Goal: Navigation & Orientation: Find specific page/section

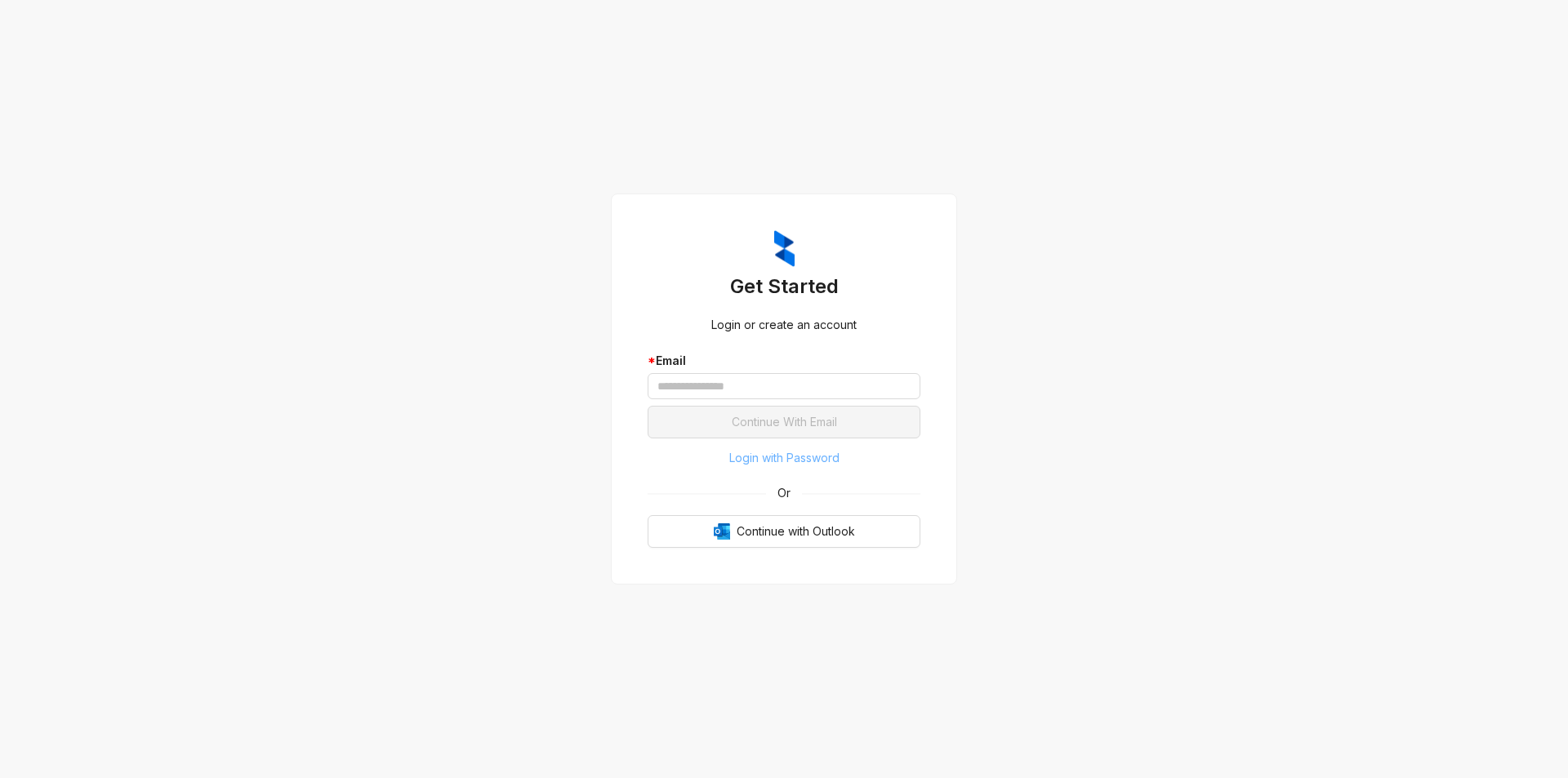
click at [831, 455] on span "Login with Password" at bounding box center [784, 457] width 110 height 18
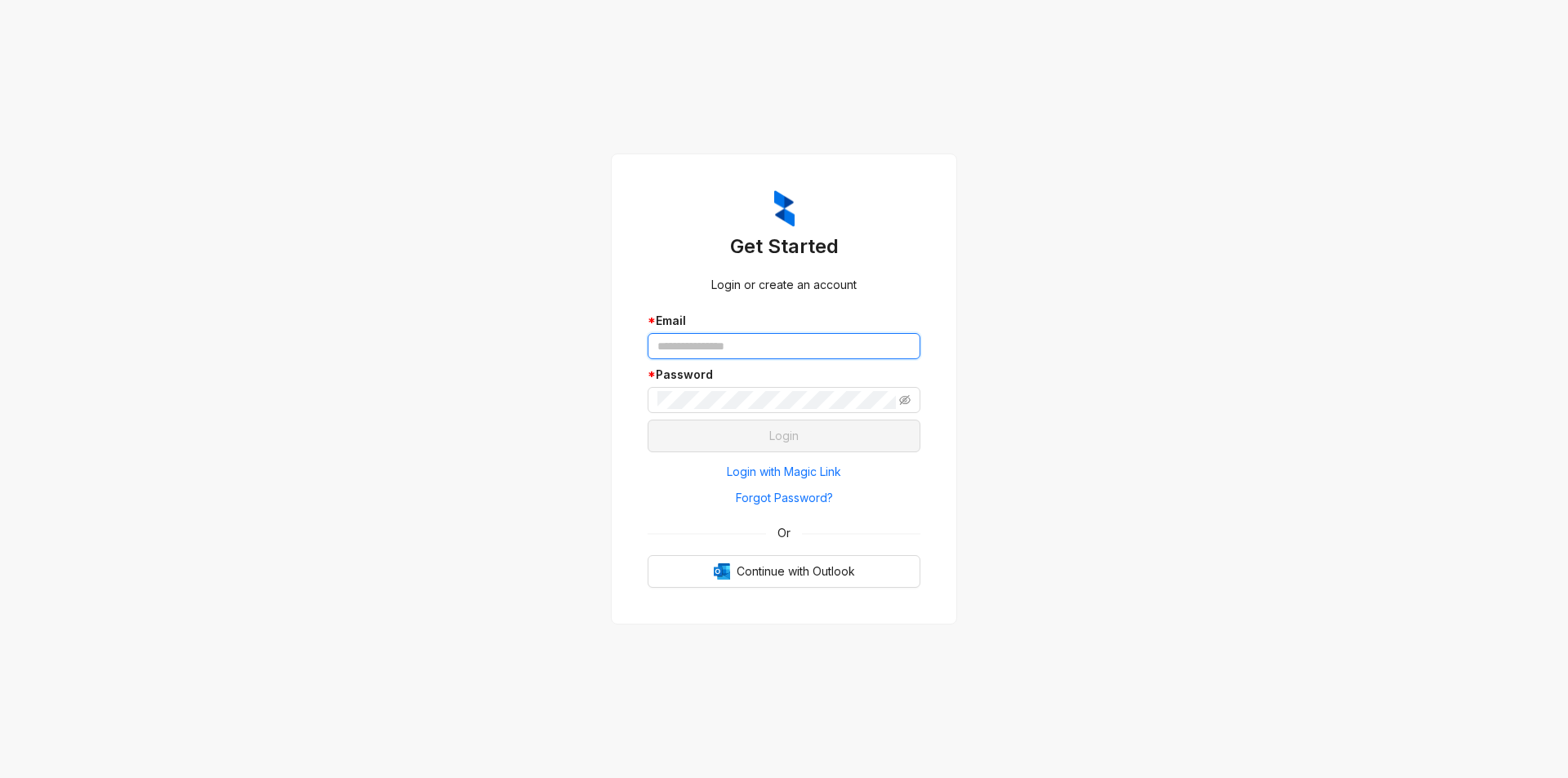
type input "**********"
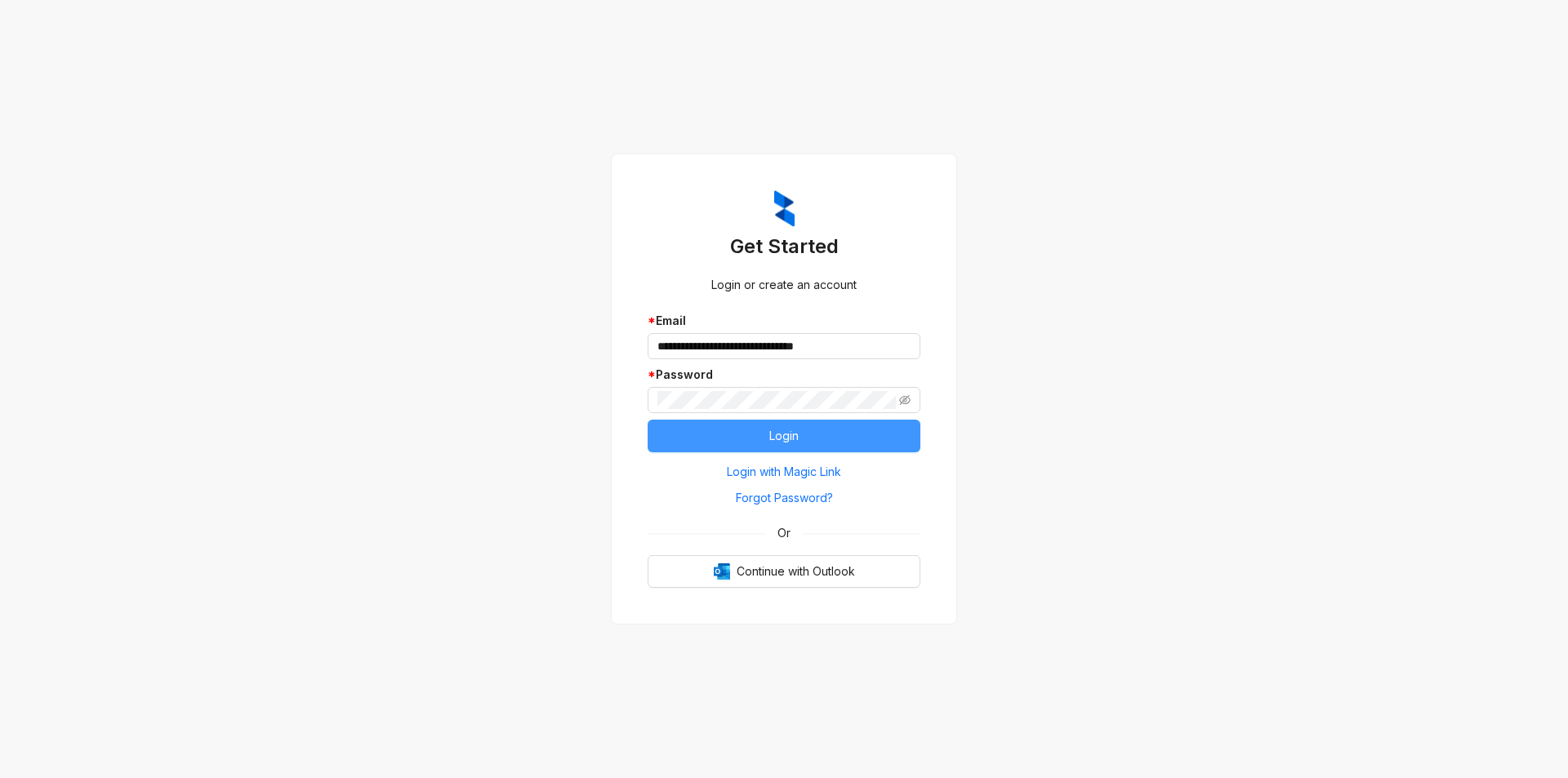
click at [779, 433] on span "Login" at bounding box center [784, 436] width 30 height 18
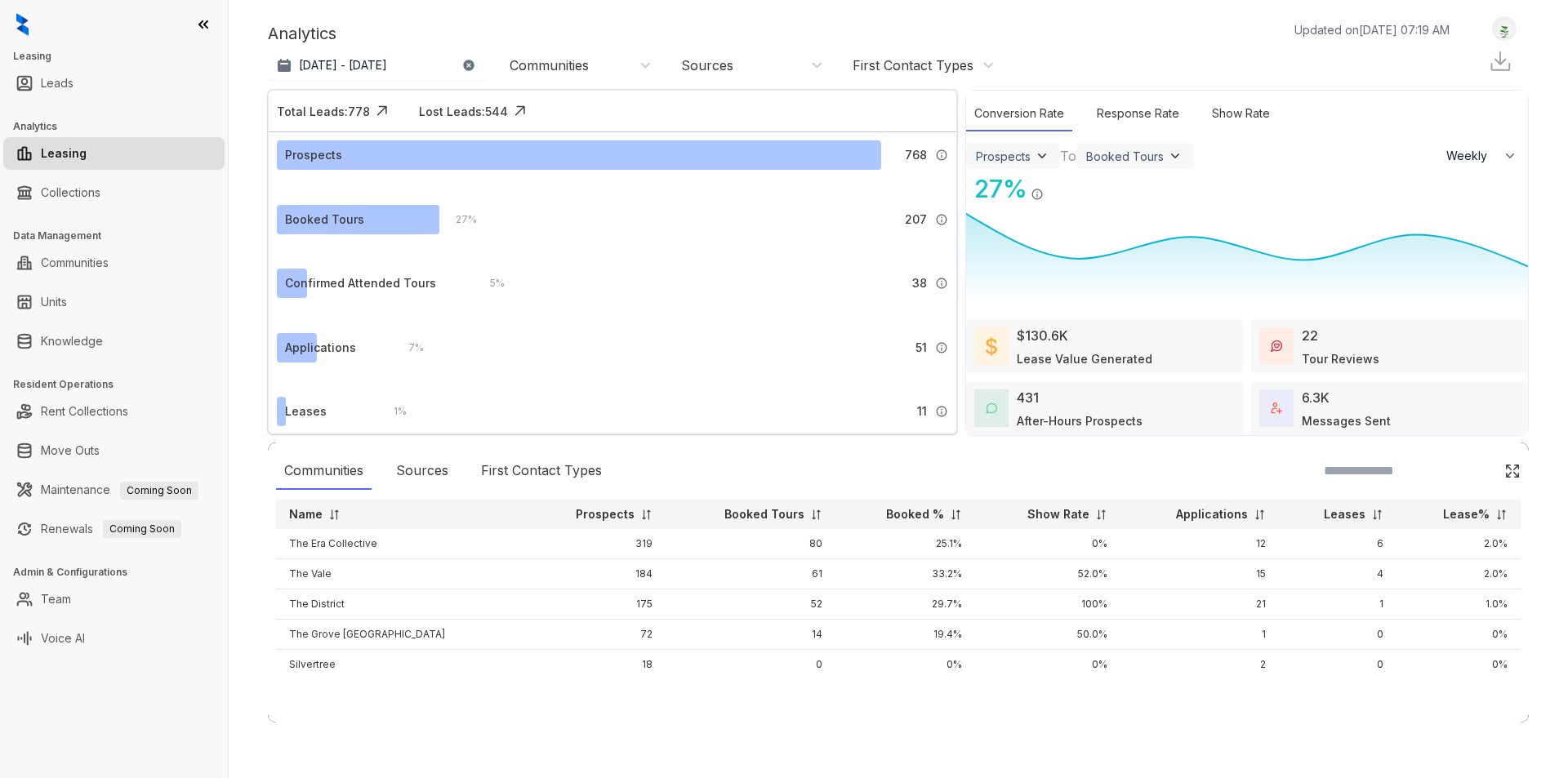
select select "******"
click at [101, 194] on link "Collections" at bounding box center [71, 192] width 60 height 33
click at [89, 188] on link "Collections" at bounding box center [71, 192] width 60 height 33
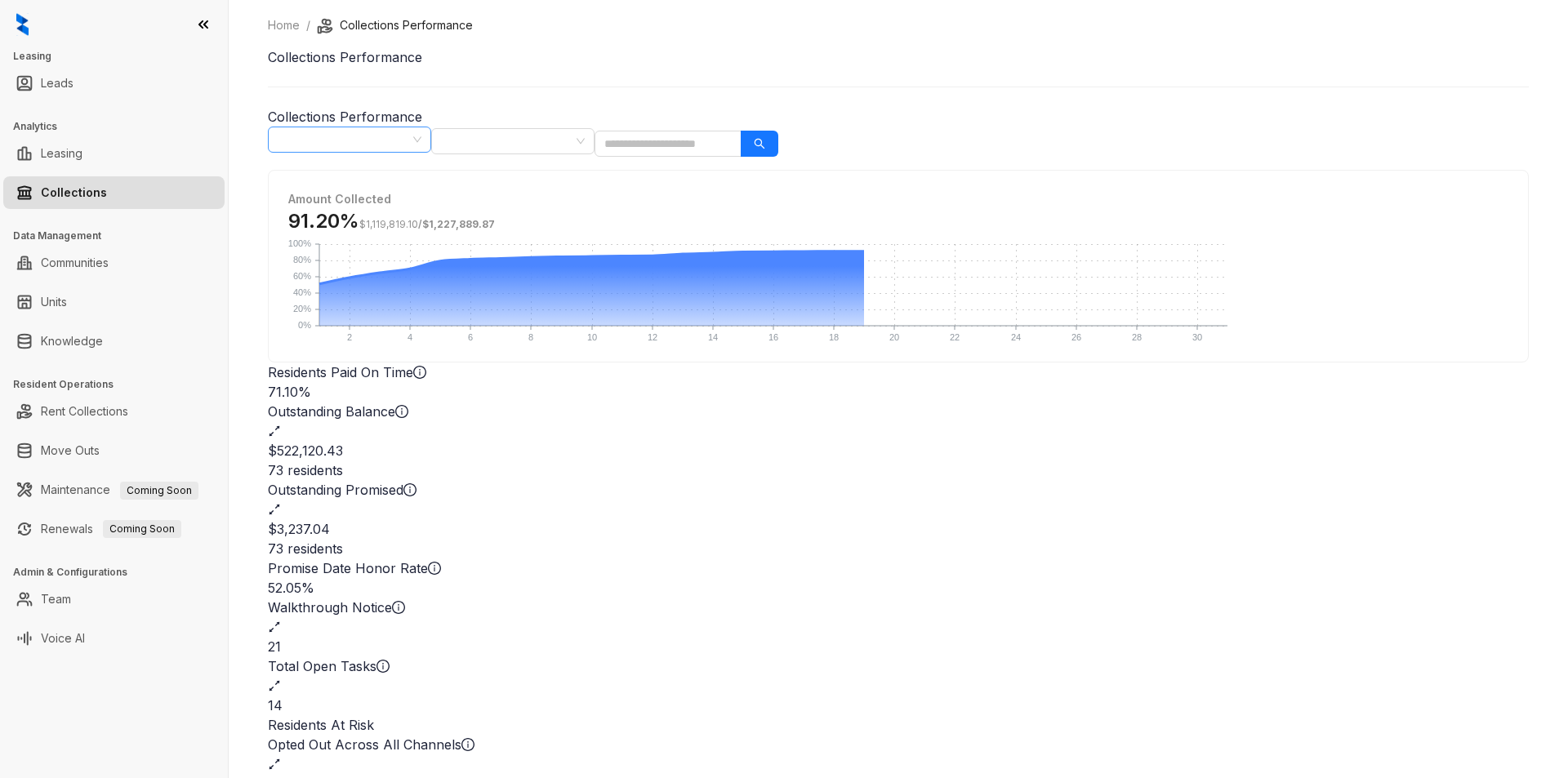
click at [422, 139] on span "[DATE]" at bounding box center [349, 140] width 143 height 24
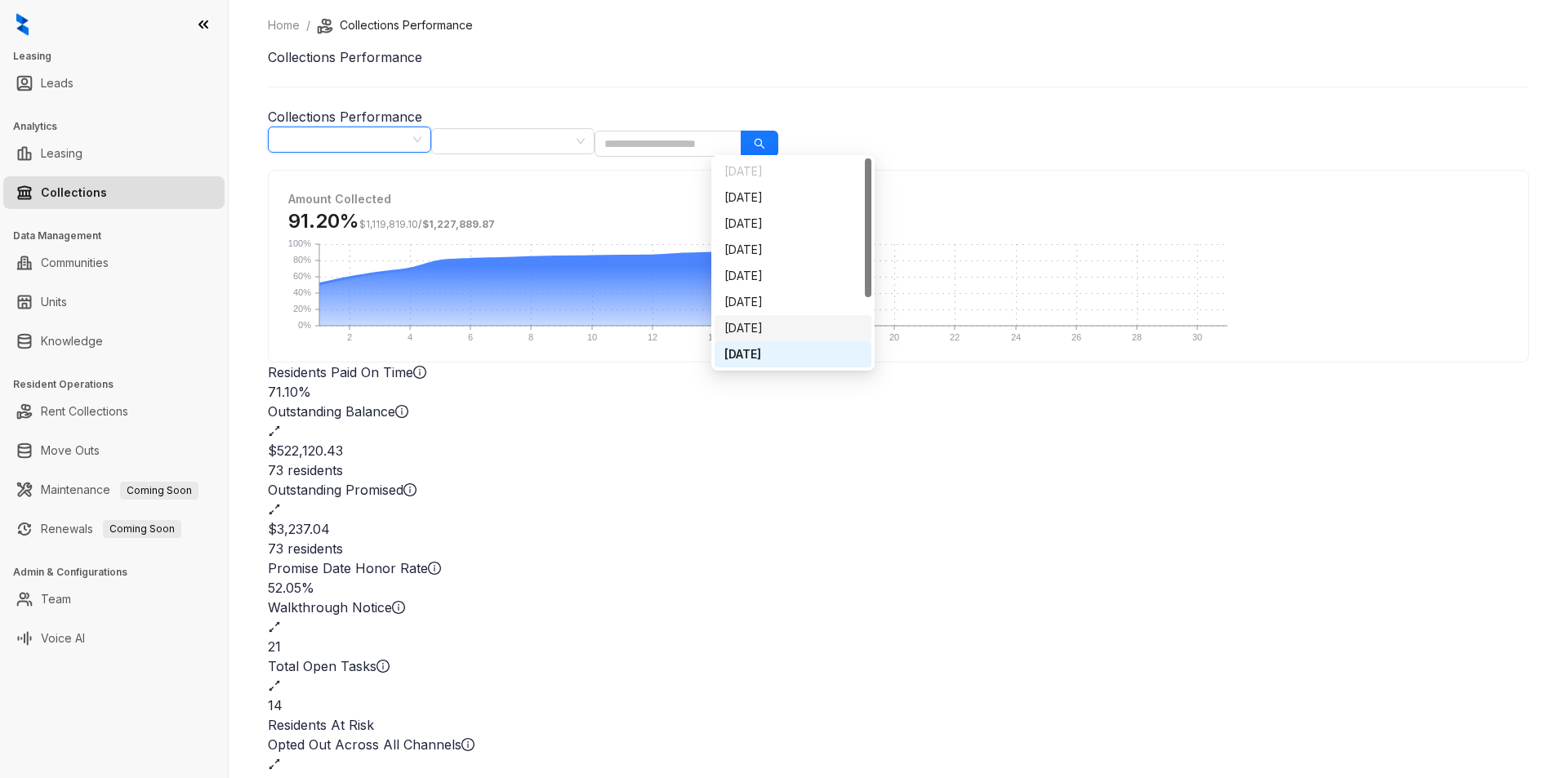
click at [802, 327] on div "[DATE]" at bounding box center [792, 328] width 137 height 18
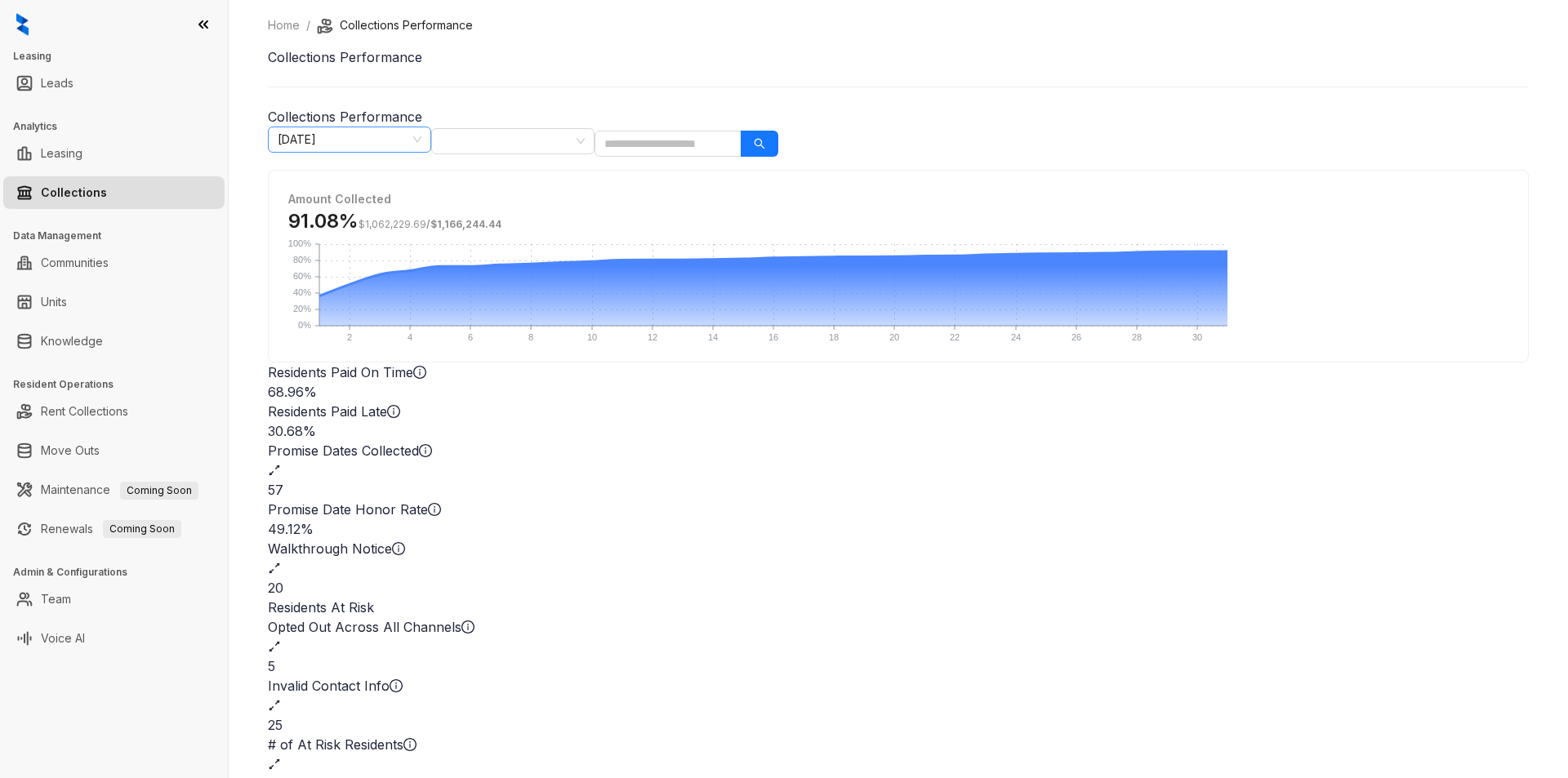
click at [422, 135] on span "[DATE]" at bounding box center [349, 140] width 143 height 24
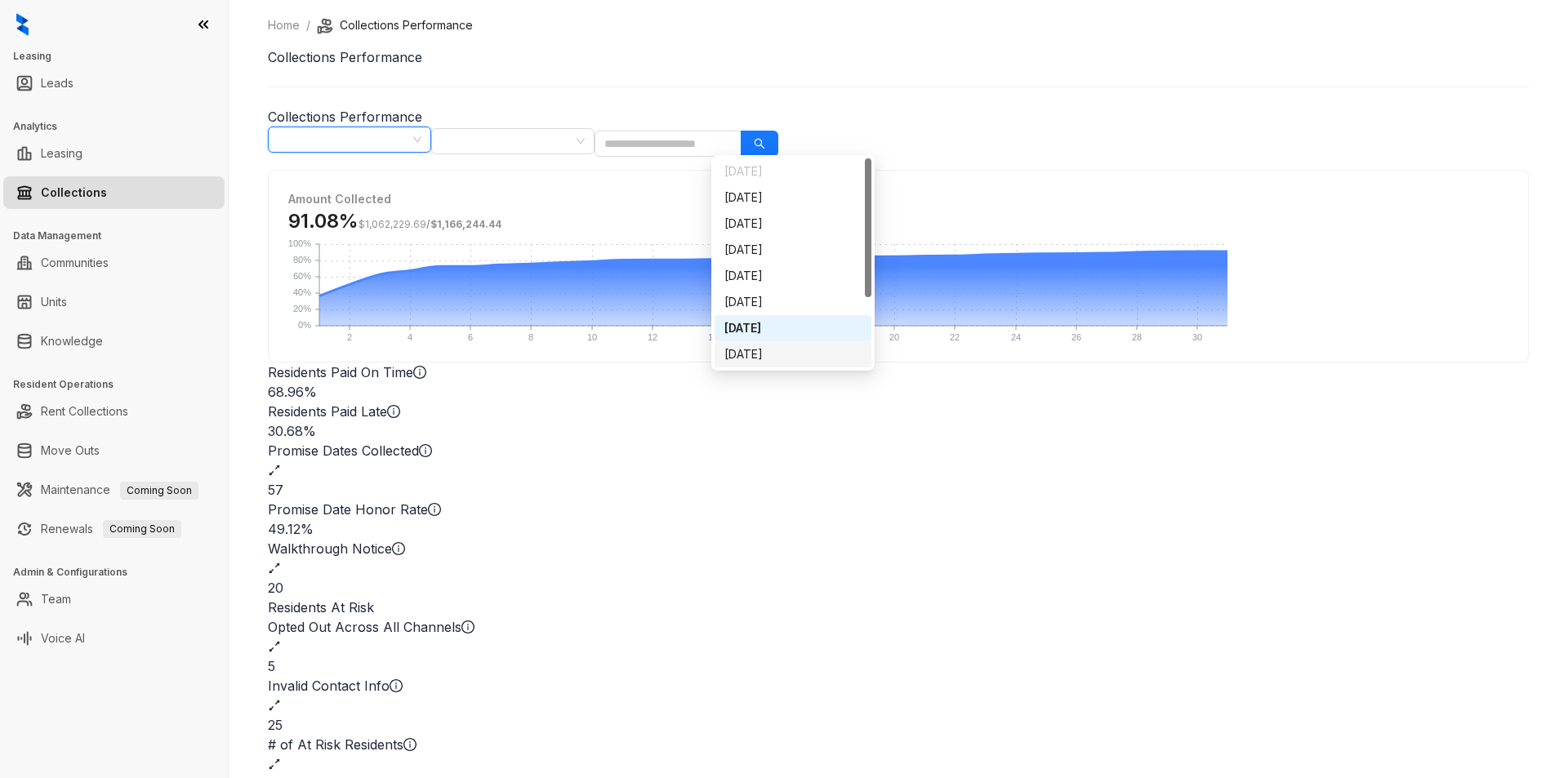
click at [808, 346] on div "[DATE]" at bounding box center [792, 354] width 137 height 18
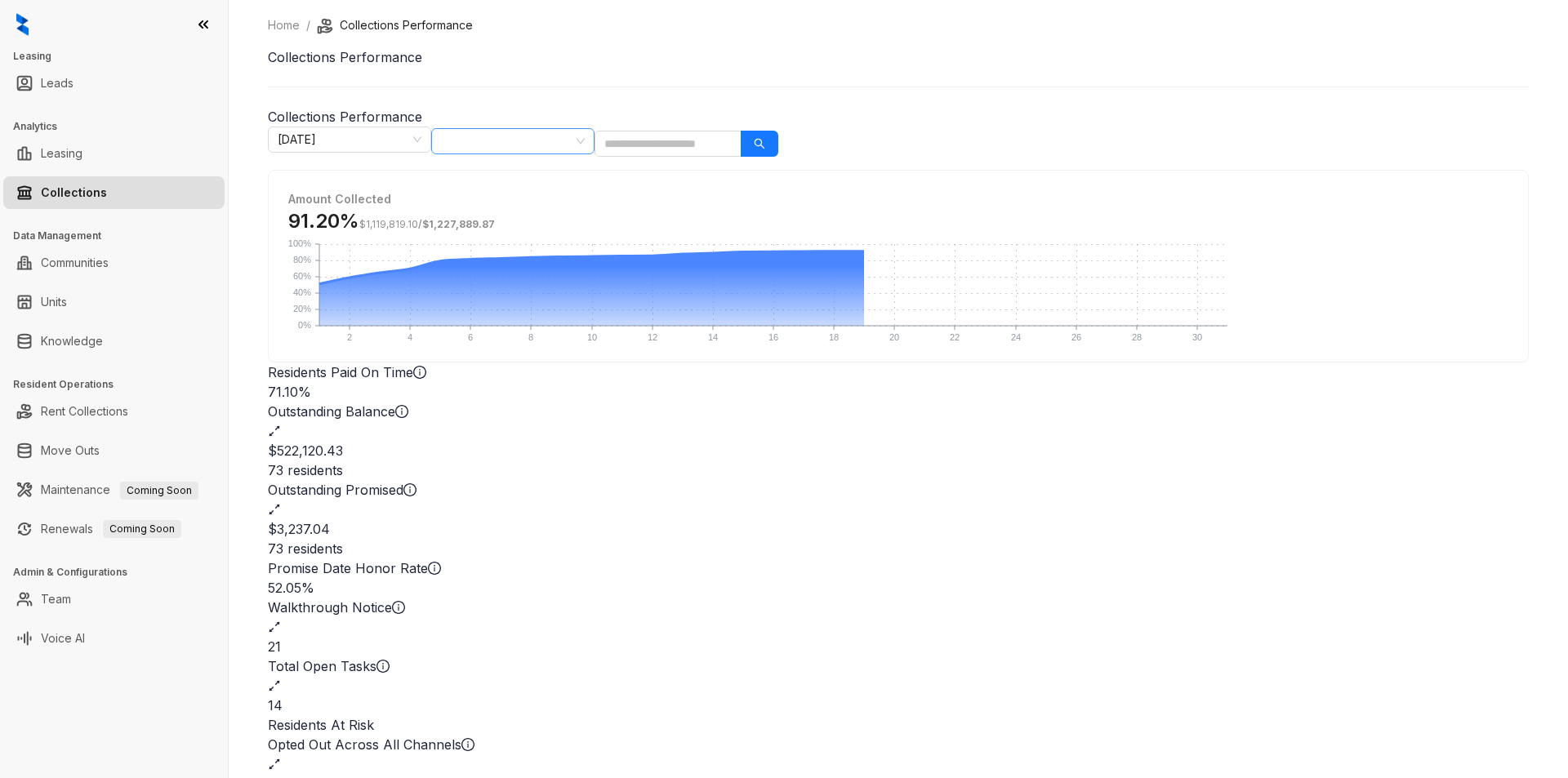
click at [574, 141] on div at bounding box center [505, 141] width 140 height 23
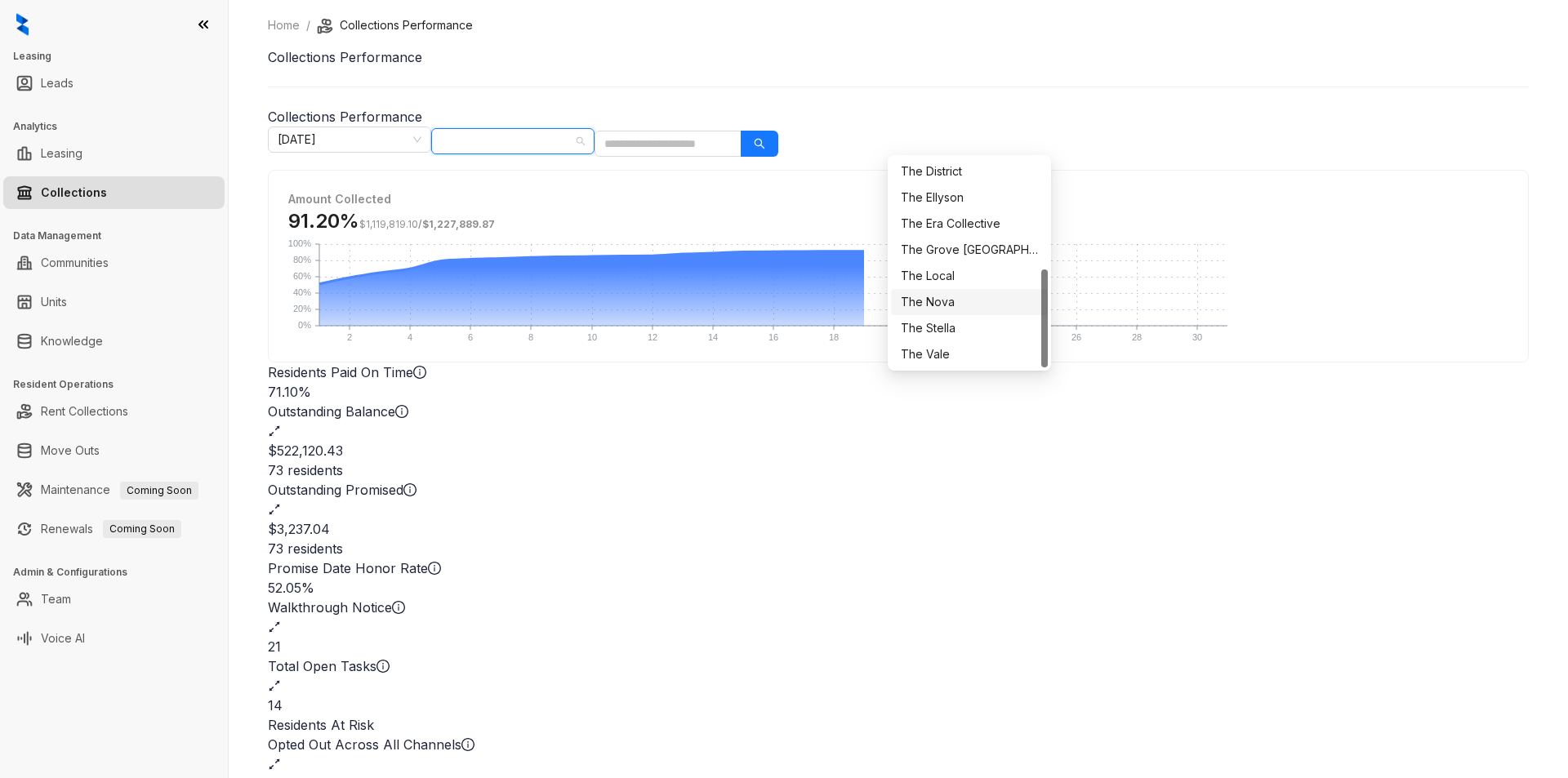
scroll to position [72, 0]
click at [980, 329] on div "The District" at bounding box center [969, 334] width 137 height 18
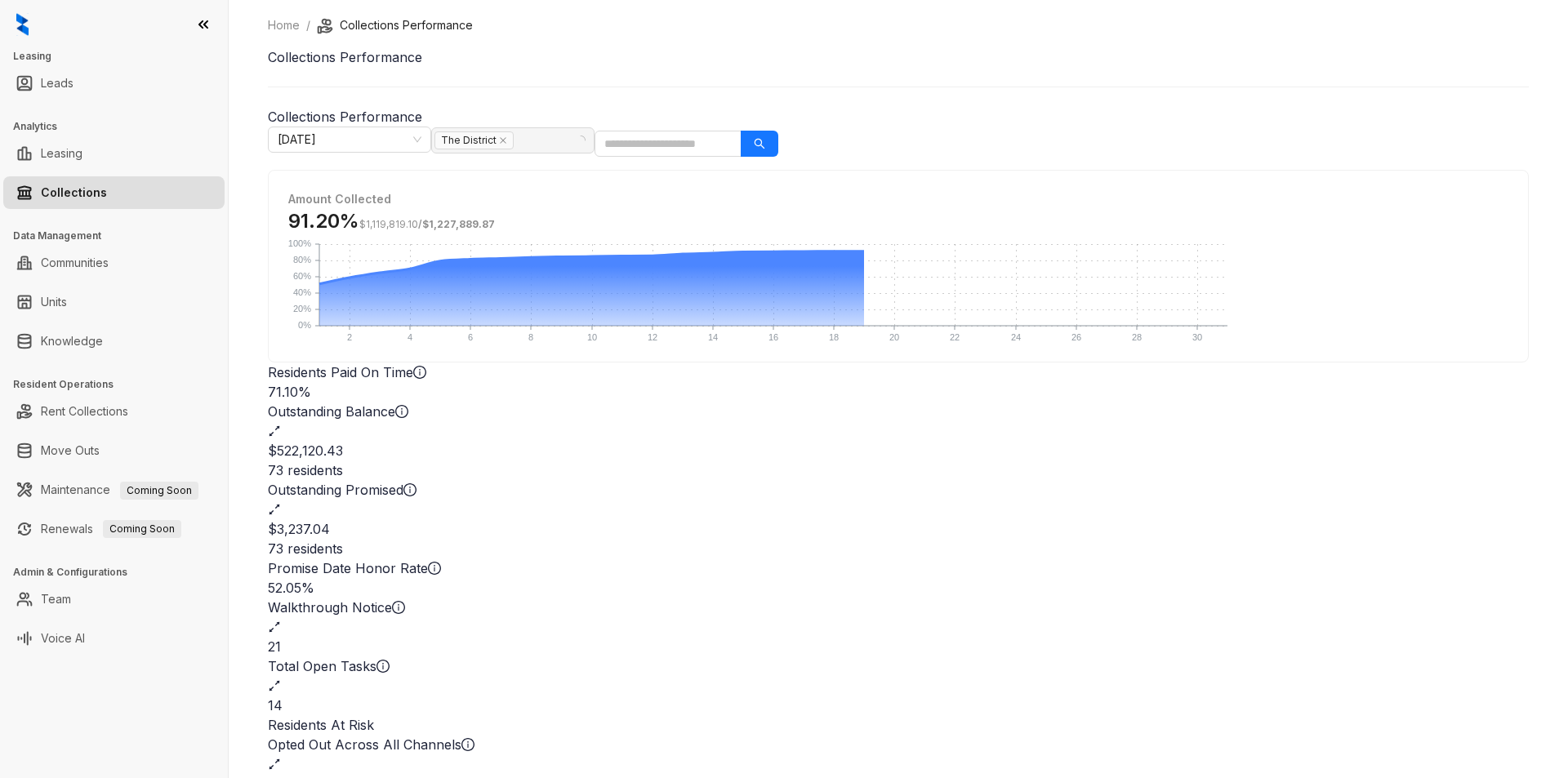
click at [1344, 192] on div "Home / Collections Performance Collections Performance Collections Performance …" at bounding box center [899, 389] width 1340 height 778
click at [422, 138] on span "[DATE]" at bounding box center [349, 140] width 143 height 24
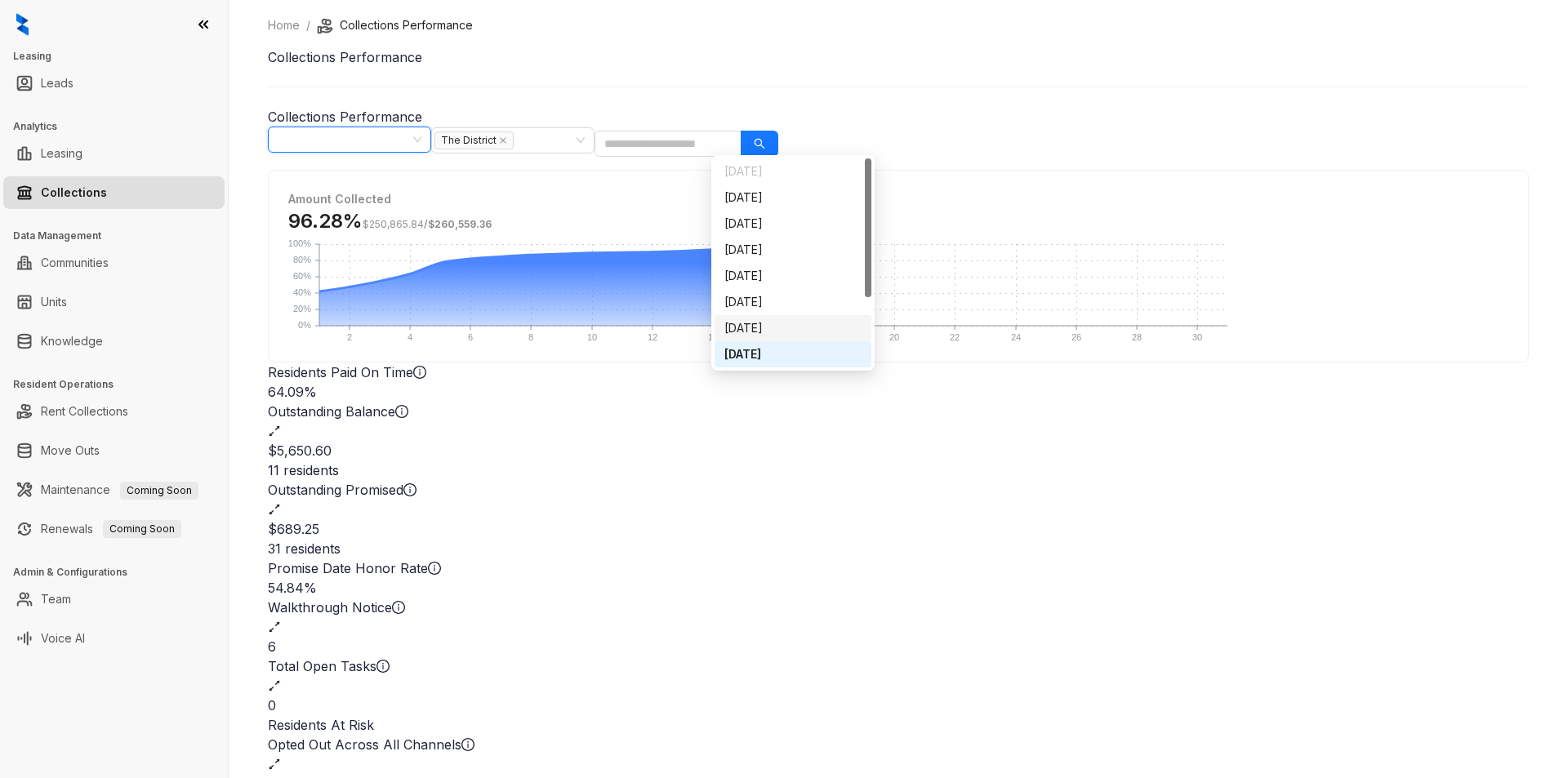
click at [803, 326] on div "[DATE]" at bounding box center [792, 328] width 137 height 18
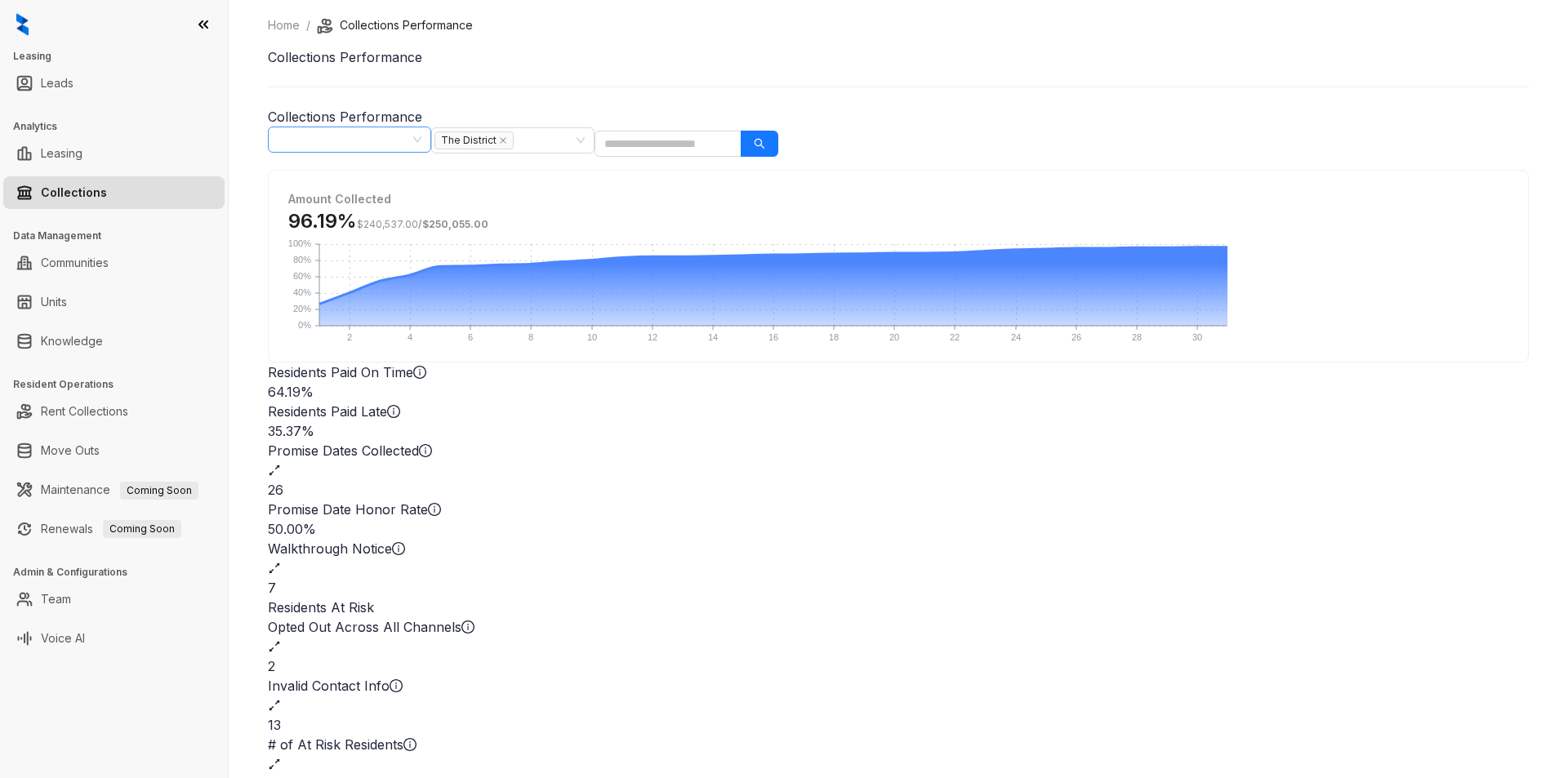
click at [422, 140] on span "[DATE]" at bounding box center [349, 140] width 143 height 24
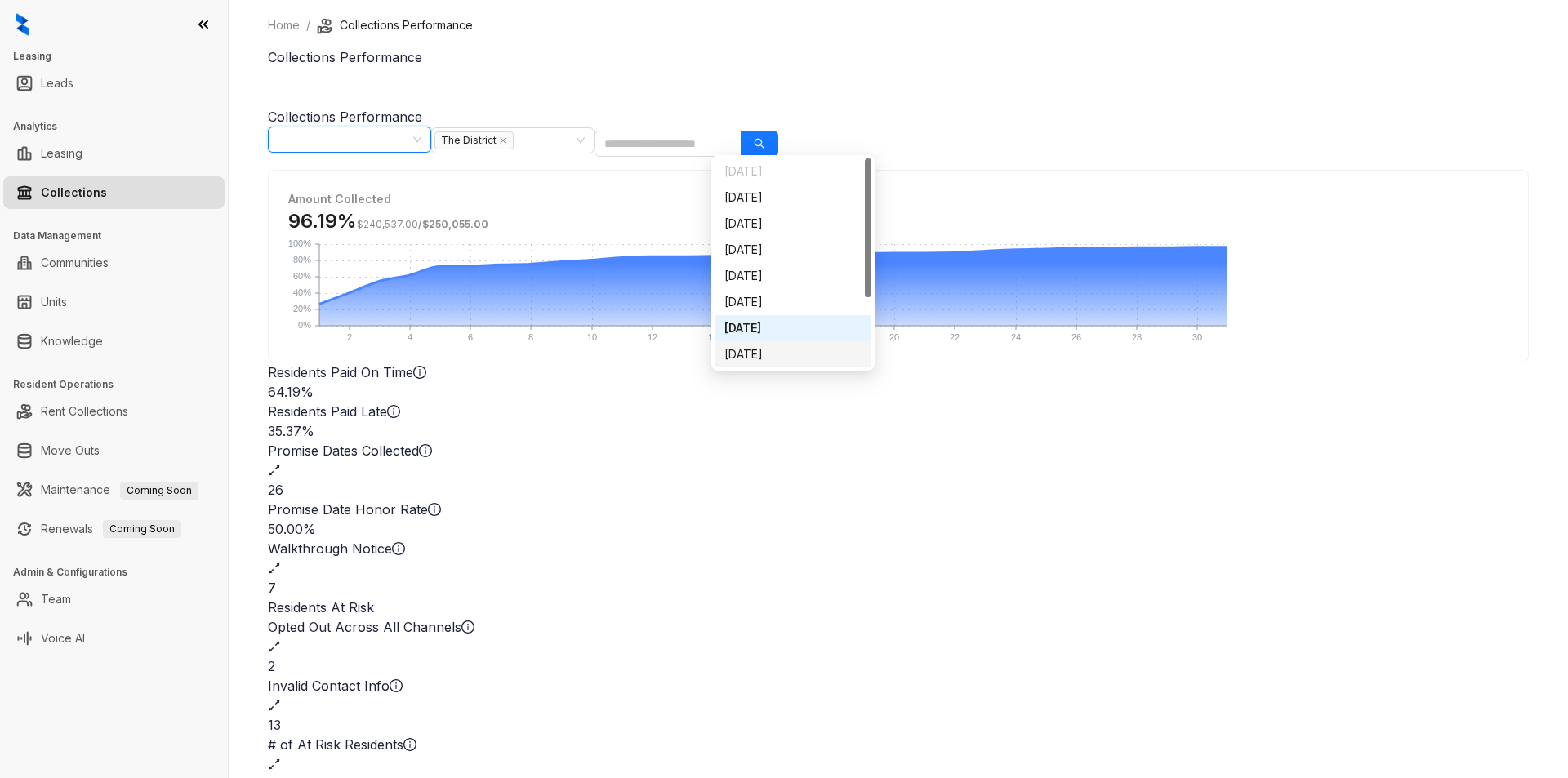
click at [794, 351] on div "[DATE]" at bounding box center [792, 354] width 137 height 18
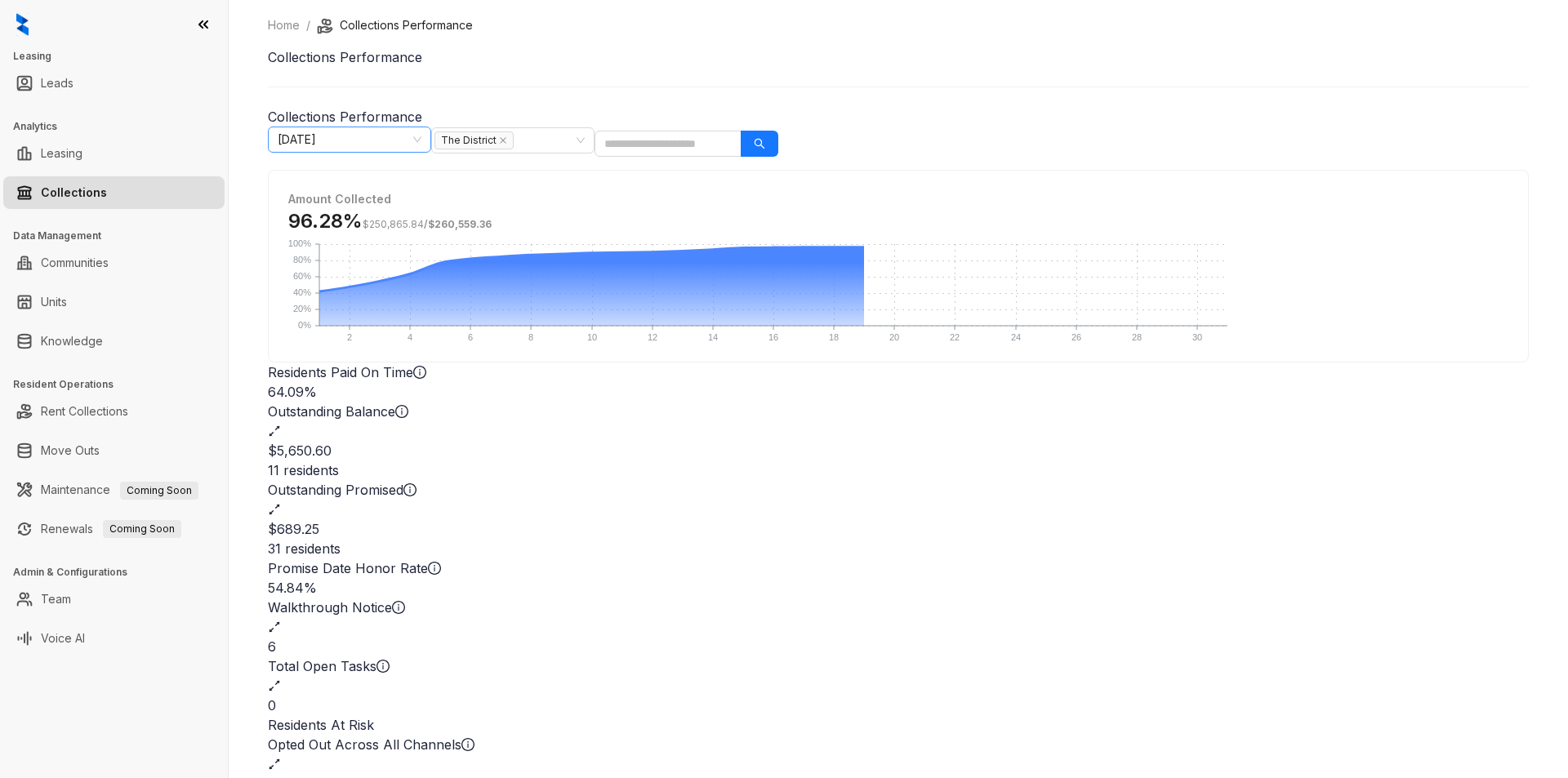
click at [422, 138] on span "[DATE]" at bounding box center [349, 140] width 143 height 24
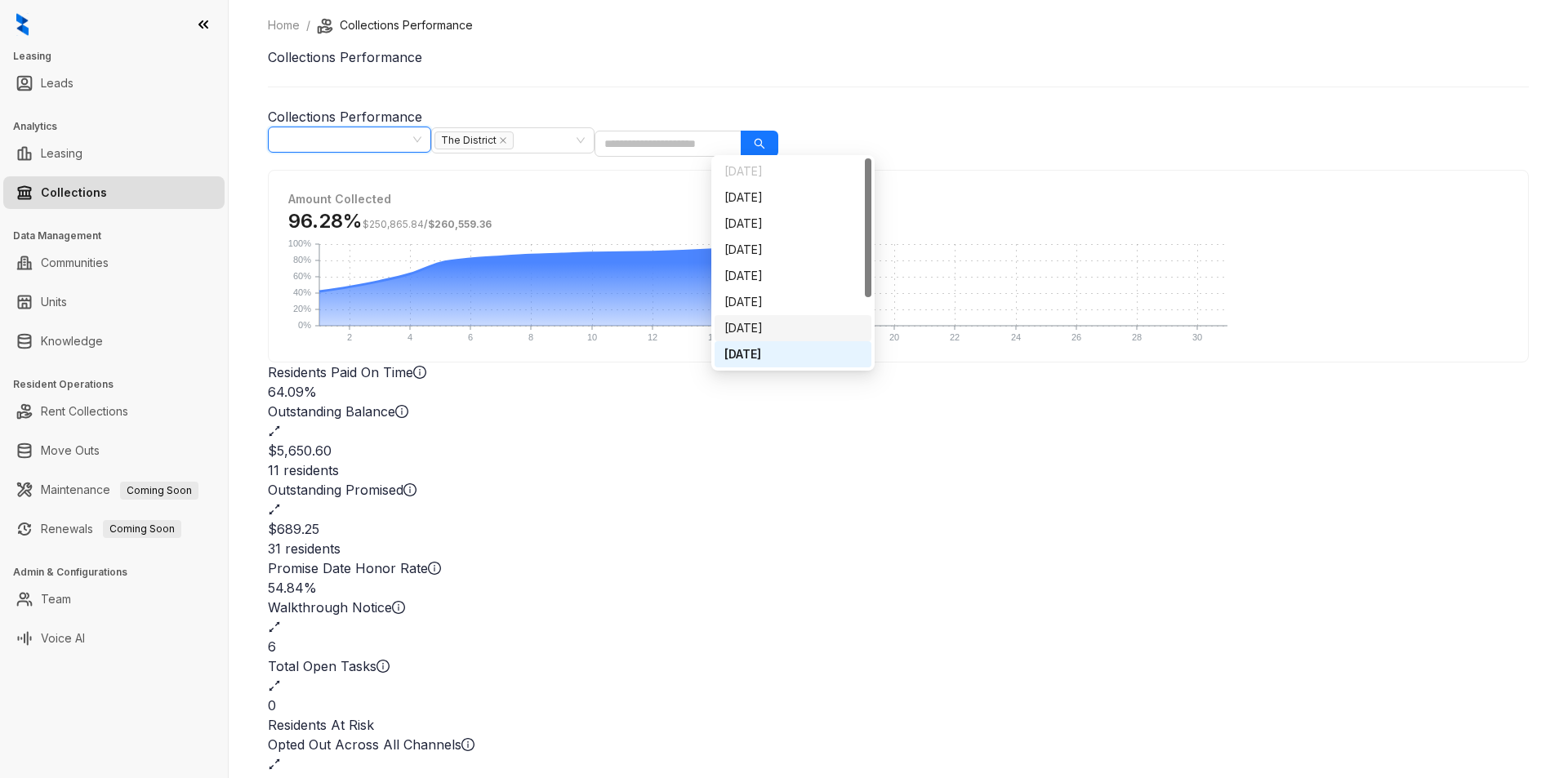
click at [807, 325] on div "[DATE]" at bounding box center [792, 328] width 137 height 18
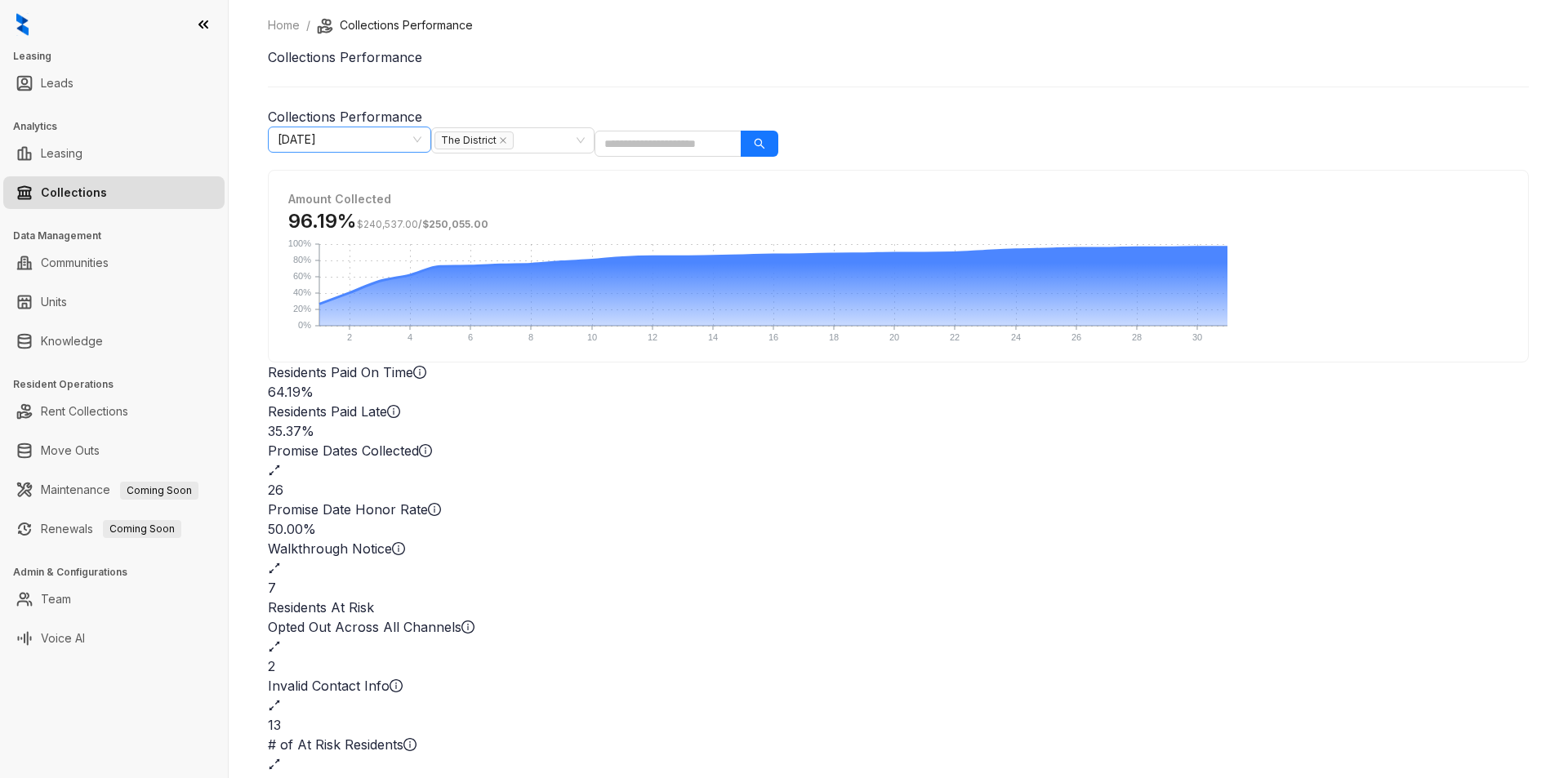
click at [422, 136] on span "[DATE]" at bounding box center [349, 140] width 143 height 24
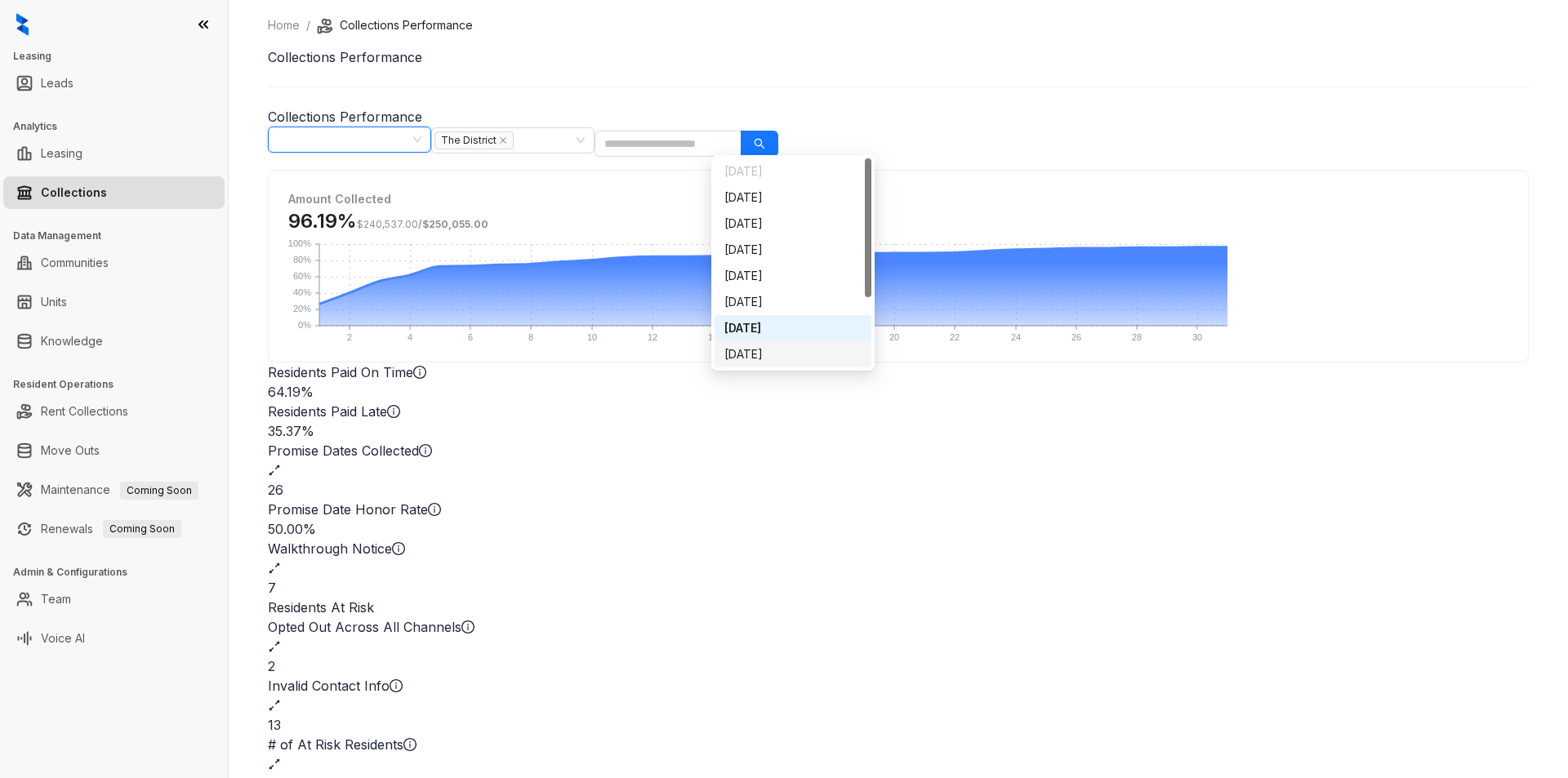
click at [794, 350] on div "[DATE]" at bounding box center [792, 354] width 137 height 18
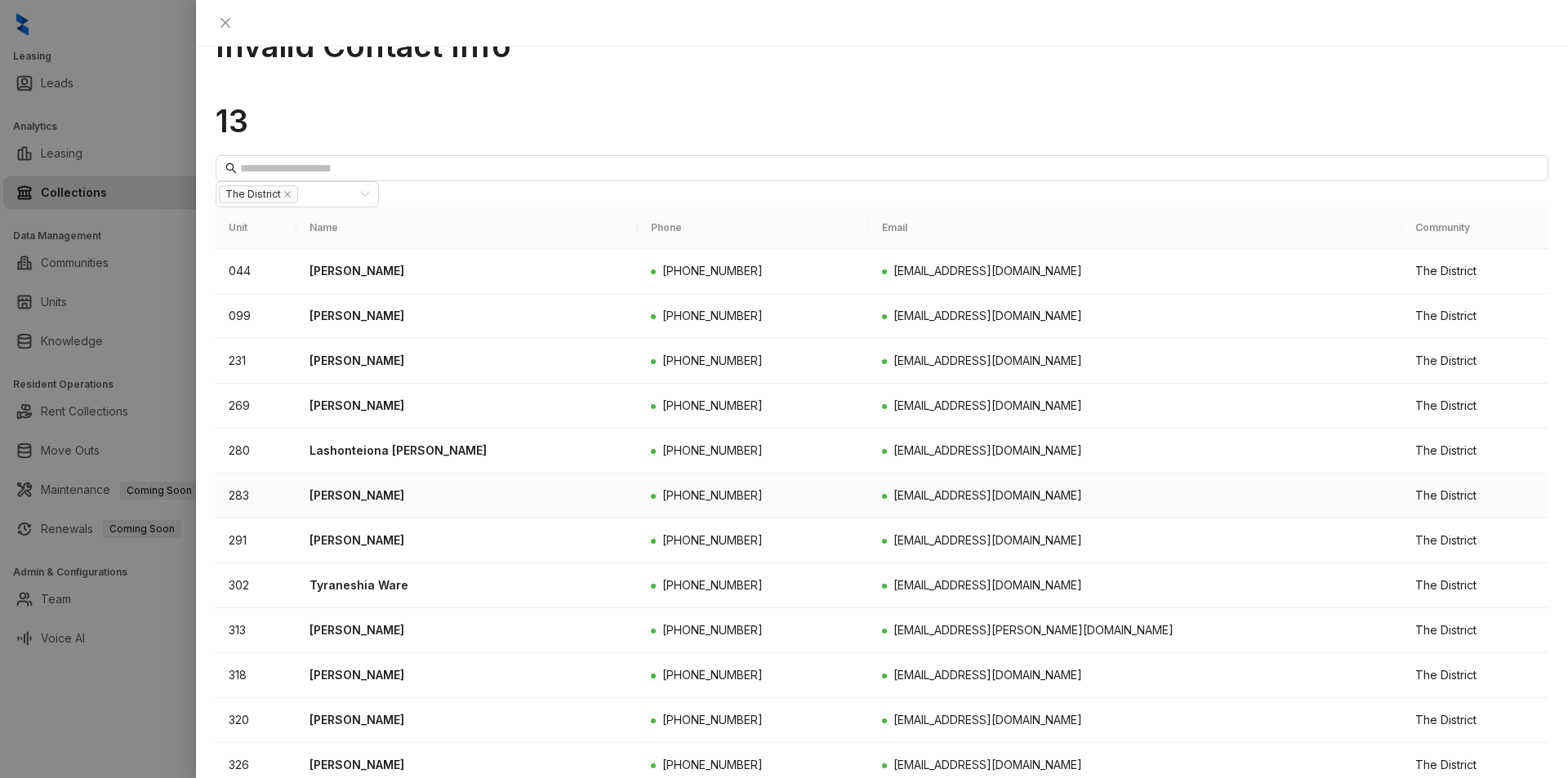
scroll to position [71, 0]
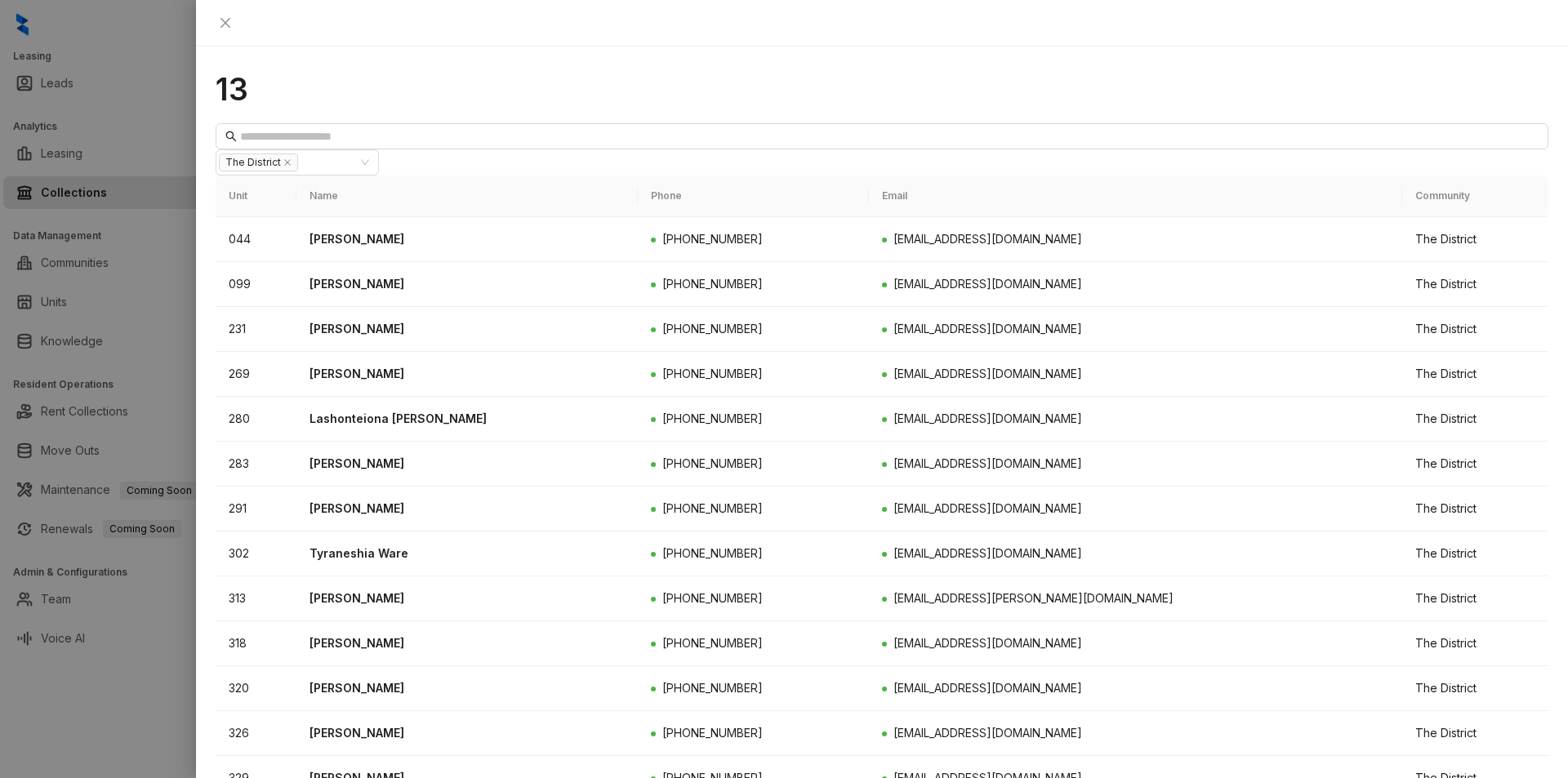
drag, startPoint x: 1538, startPoint y: 16, endPoint x: 1537, endPoint y: 24, distance: 8.1
click at [232, 18] on icon "close" at bounding box center [225, 23] width 13 height 13
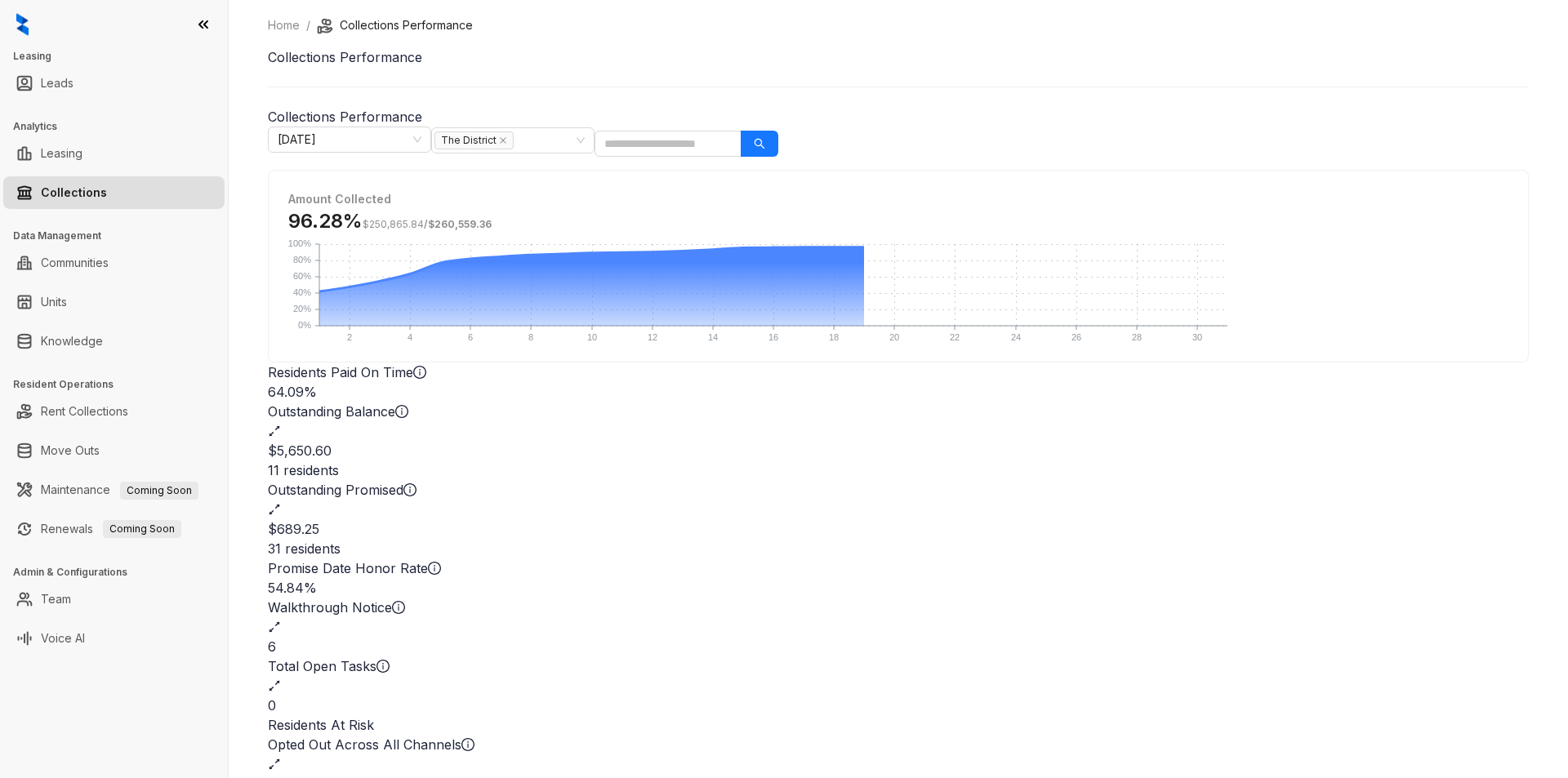
click at [735, 441] on div "$5,650.60" at bounding box center [899, 450] width 1261 height 20
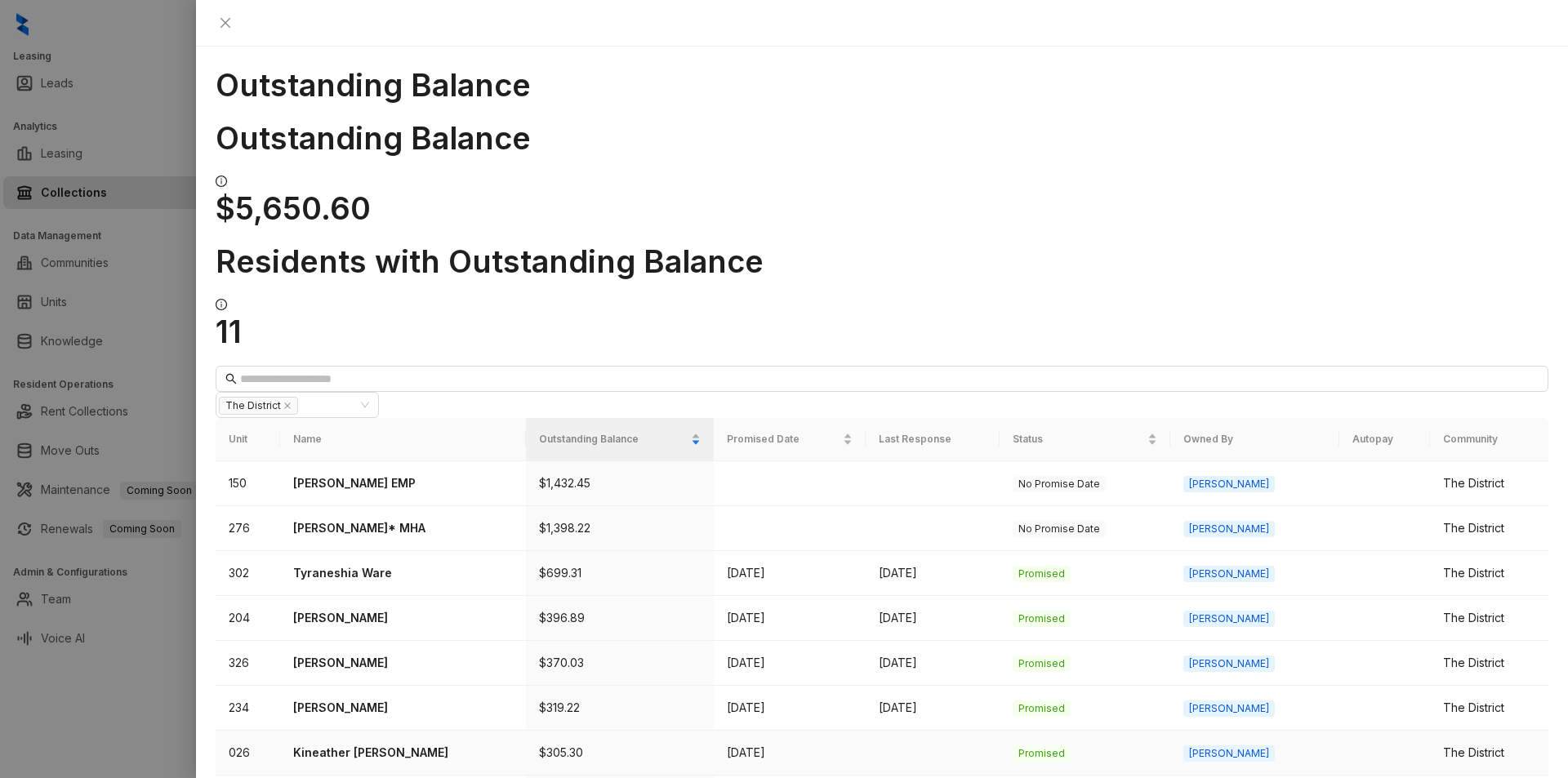
scroll to position [28, 0]
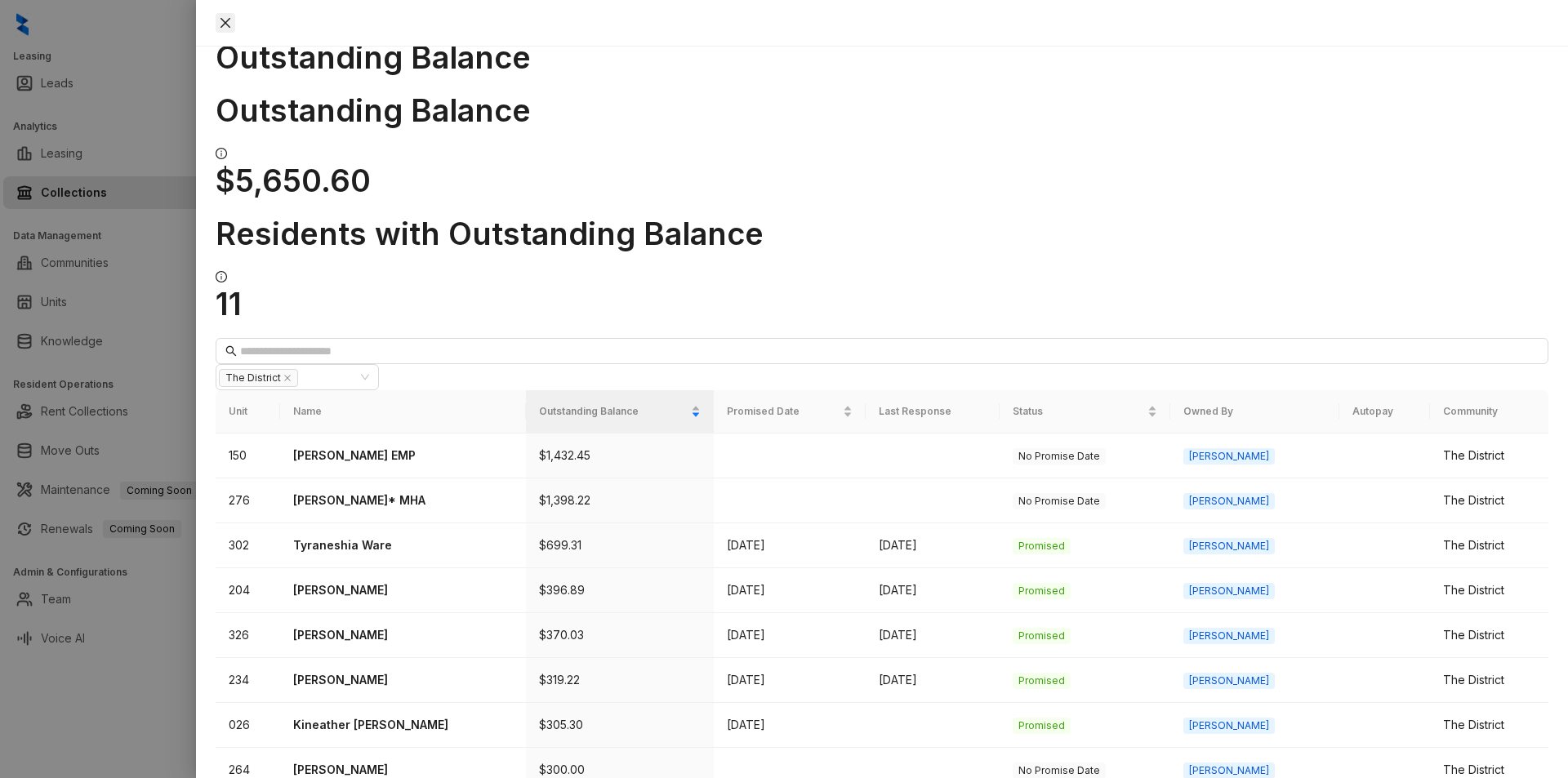
click at [230, 19] on icon "close" at bounding box center [225, 22] width 10 height 10
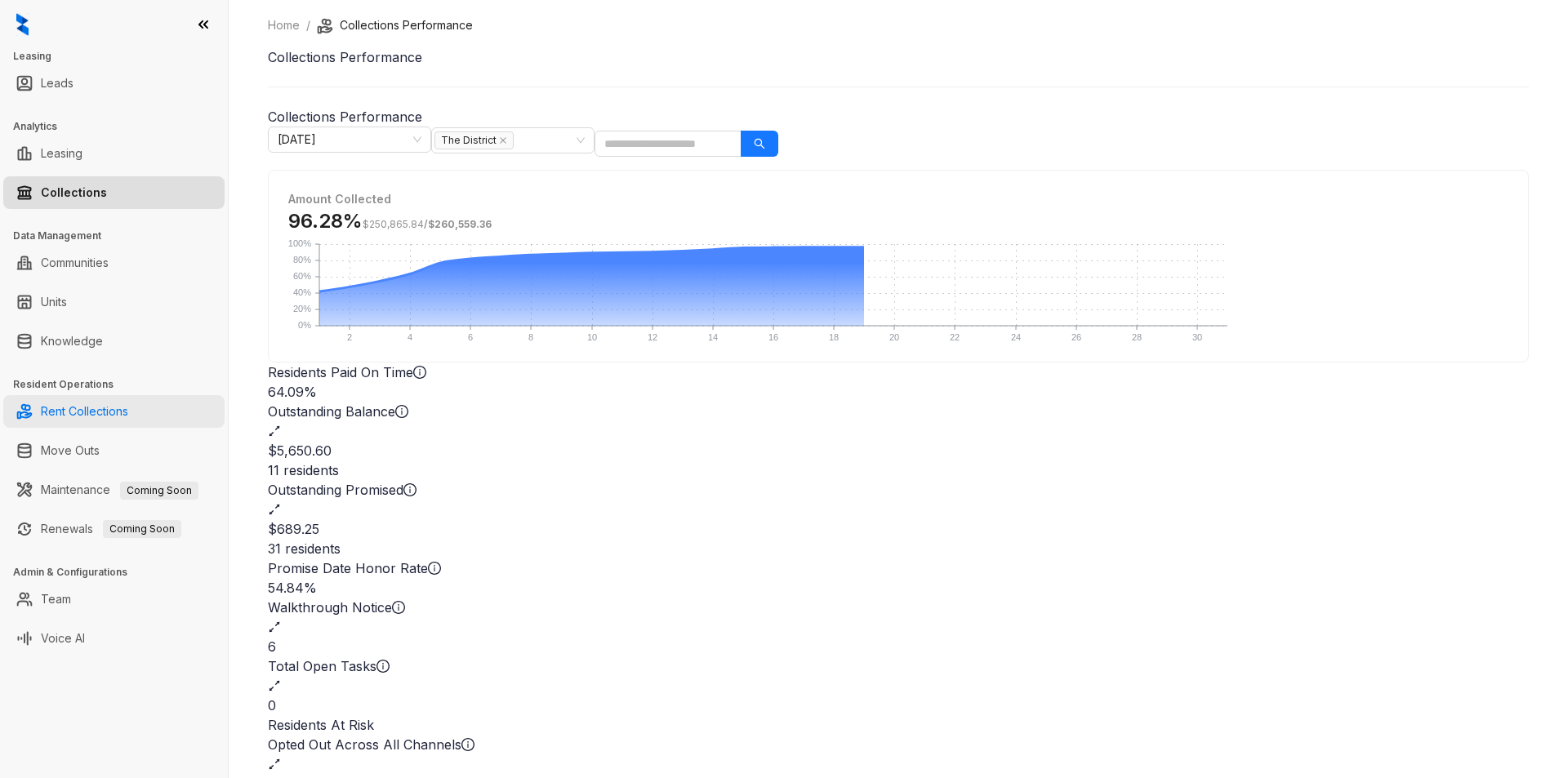
click at [128, 413] on link "Rent Collections" at bounding box center [85, 411] width 88 height 33
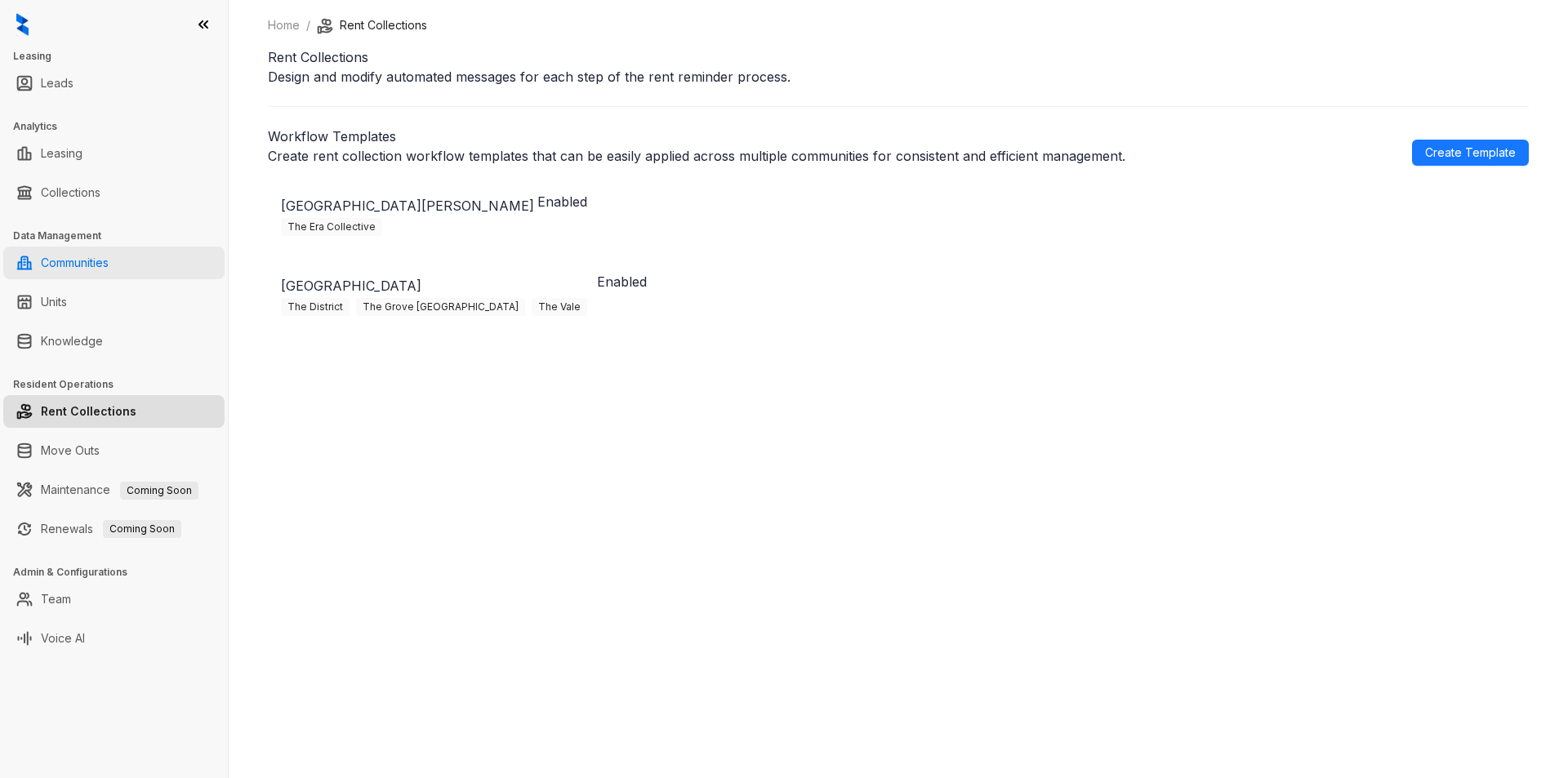
click at [103, 263] on link "Communities" at bounding box center [74, 262] width 68 height 33
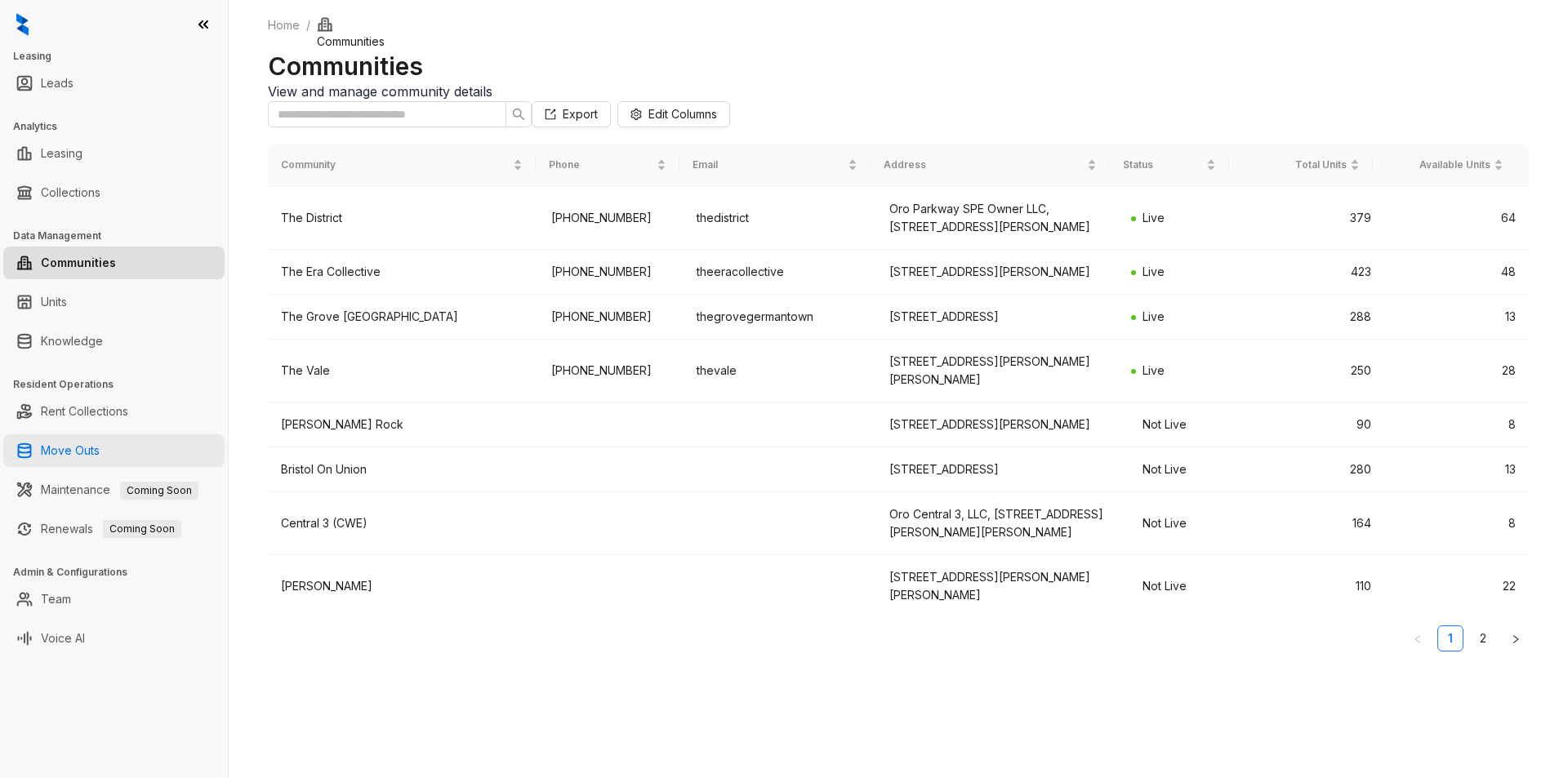
click at [100, 446] on link "Move Outs" at bounding box center [70, 450] width 59 height 33
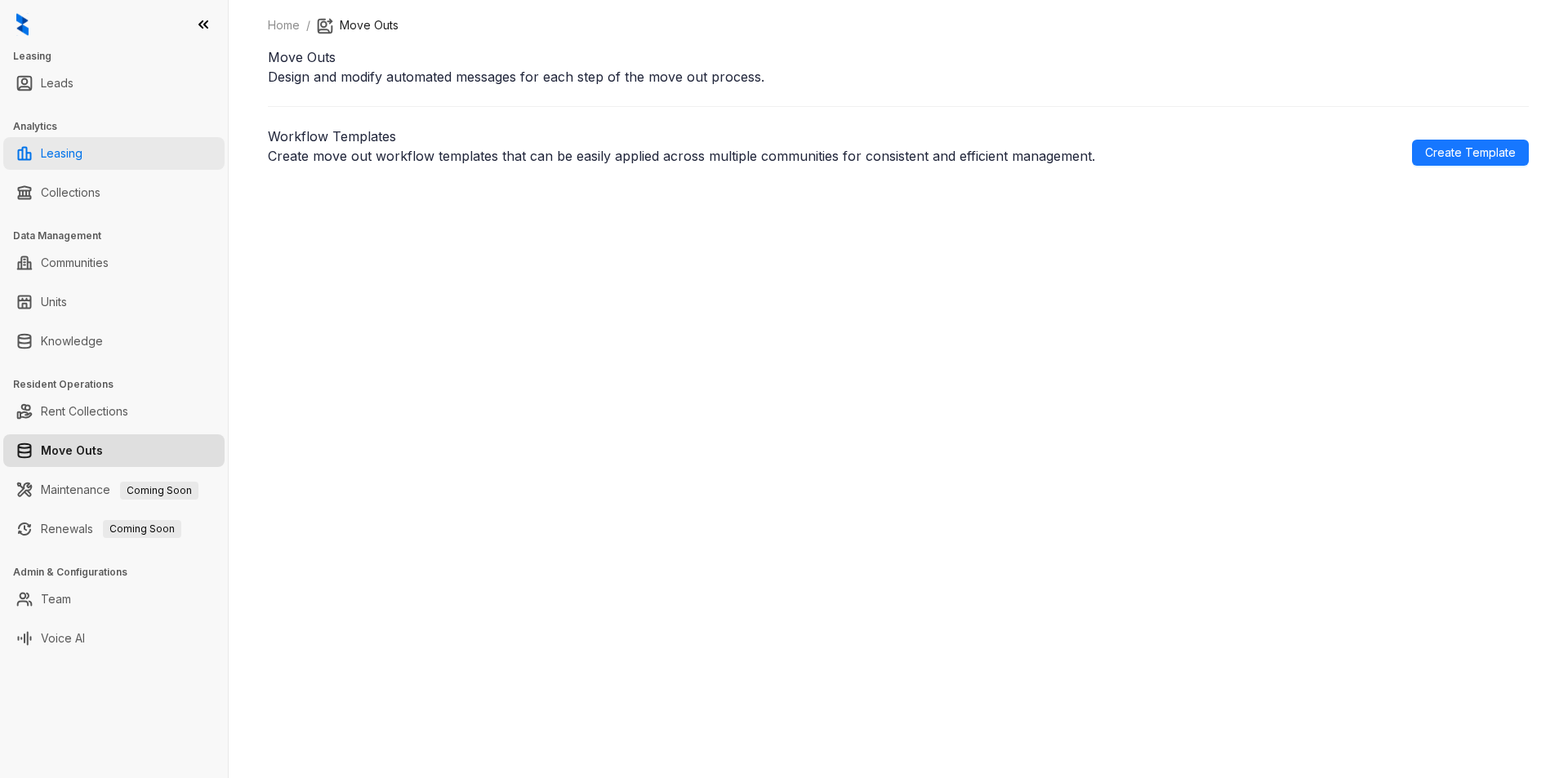
click at [83, 159] on link "Leasing" at bounding box center [61, 153] width 42 height 33
select select "******"
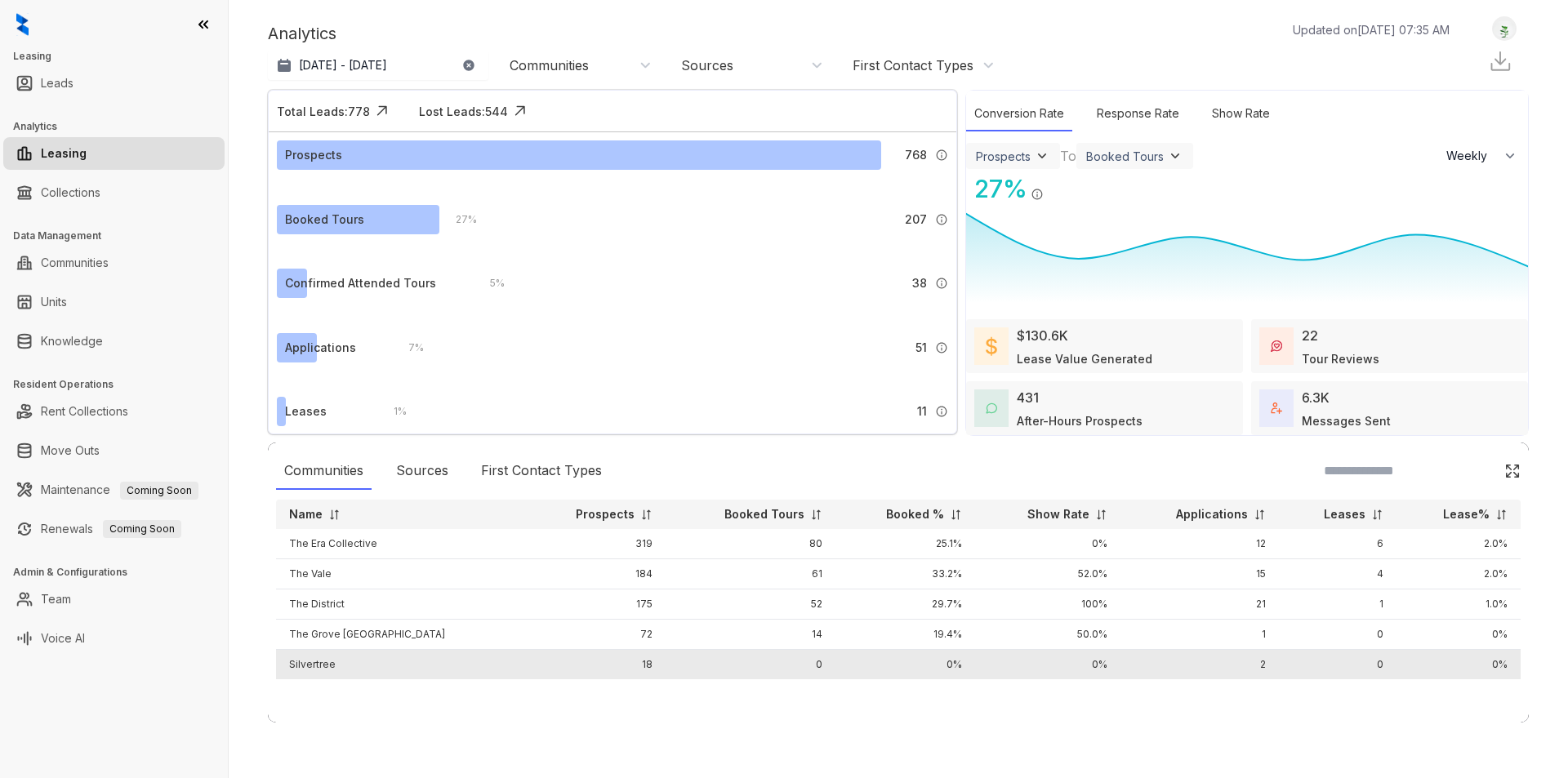
click at [669, 663] on td "0" at bounding box center [750, 664] width 169 height 30
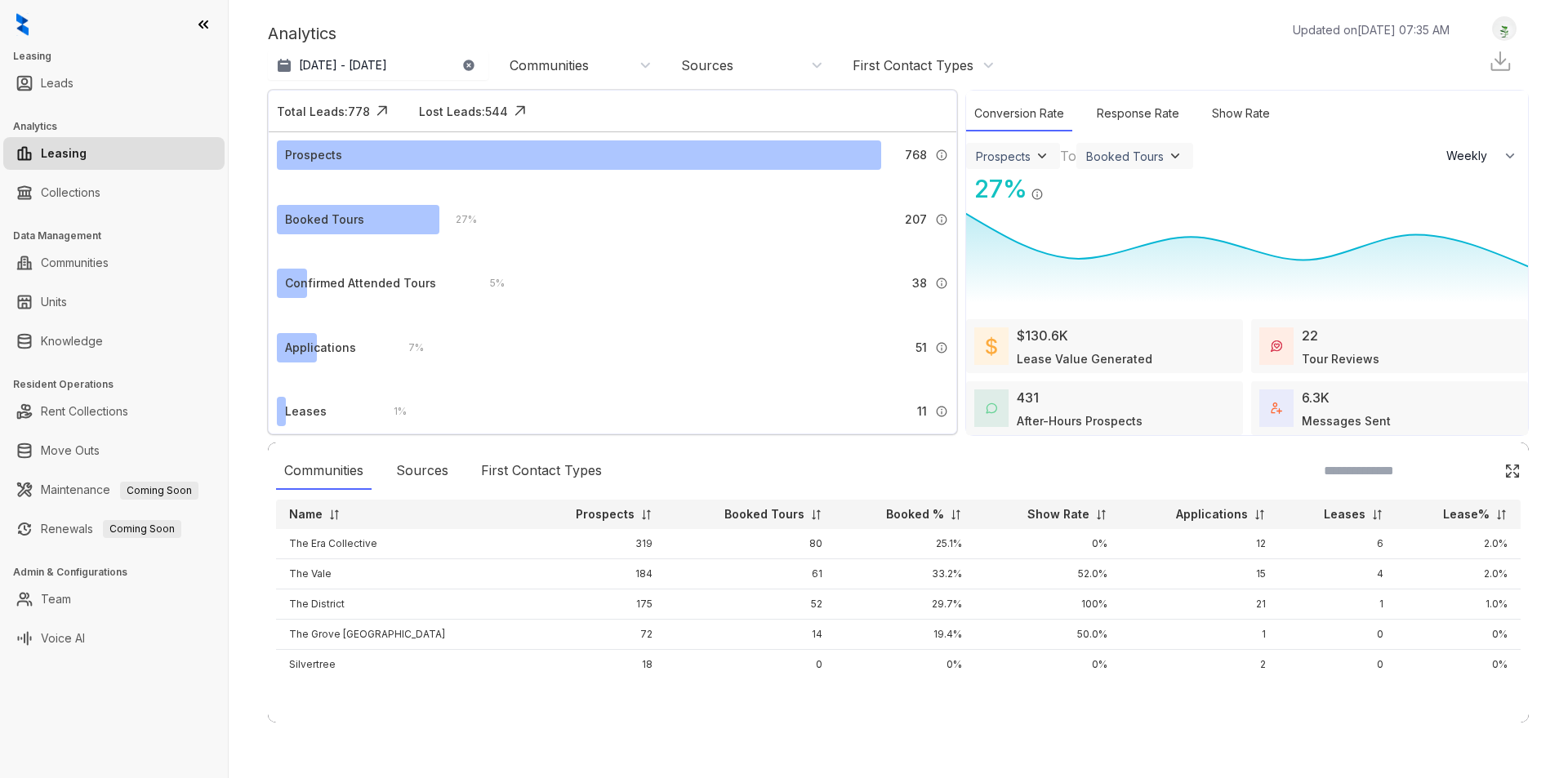
select select "******"
click at [89, 344] on link "Knowledge" at bounding box center [72, 341] width 62 height 33
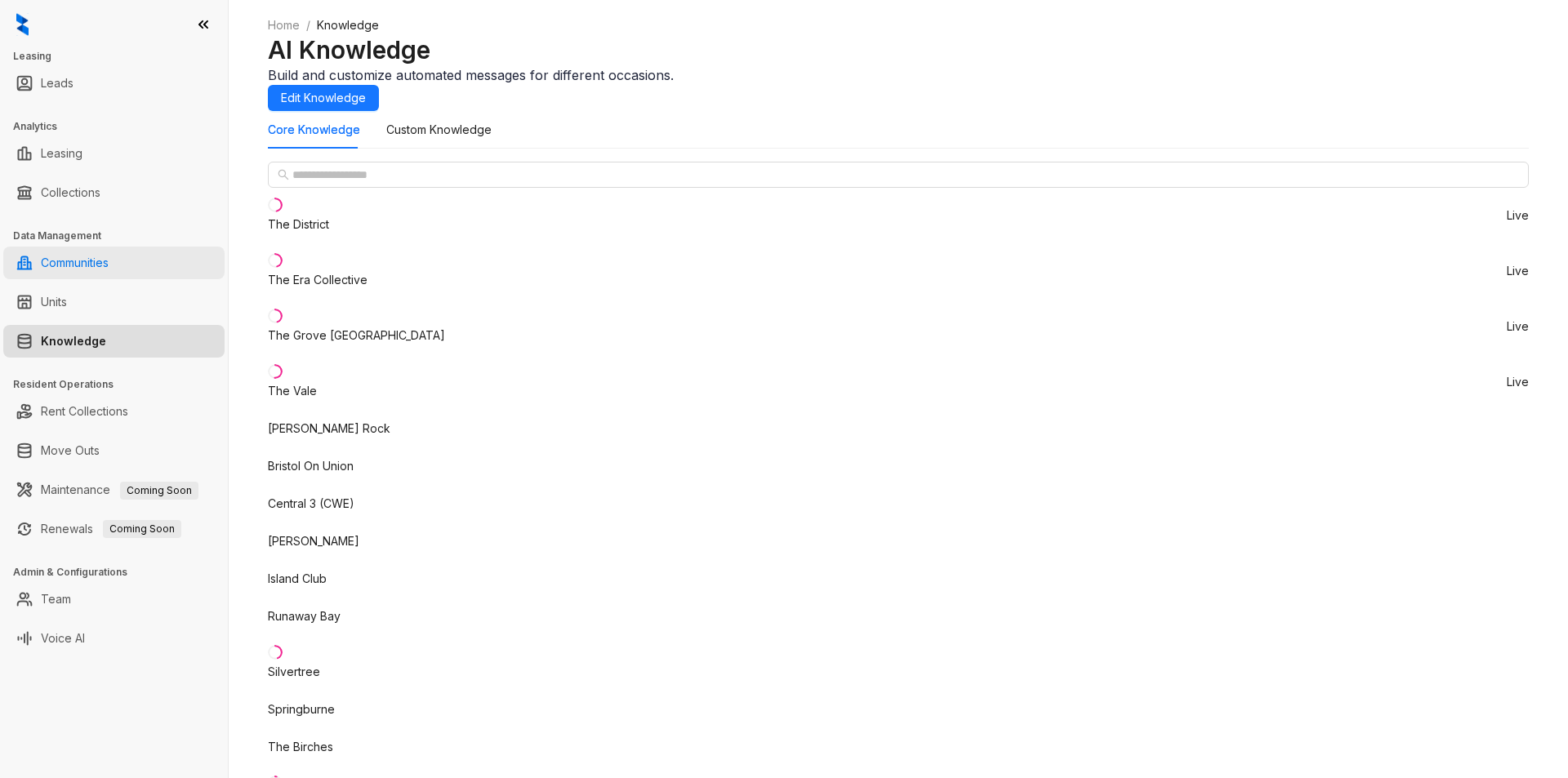
click at [101, 275] on link "Communities" at bounding box center [74, 262] width 68 height 33
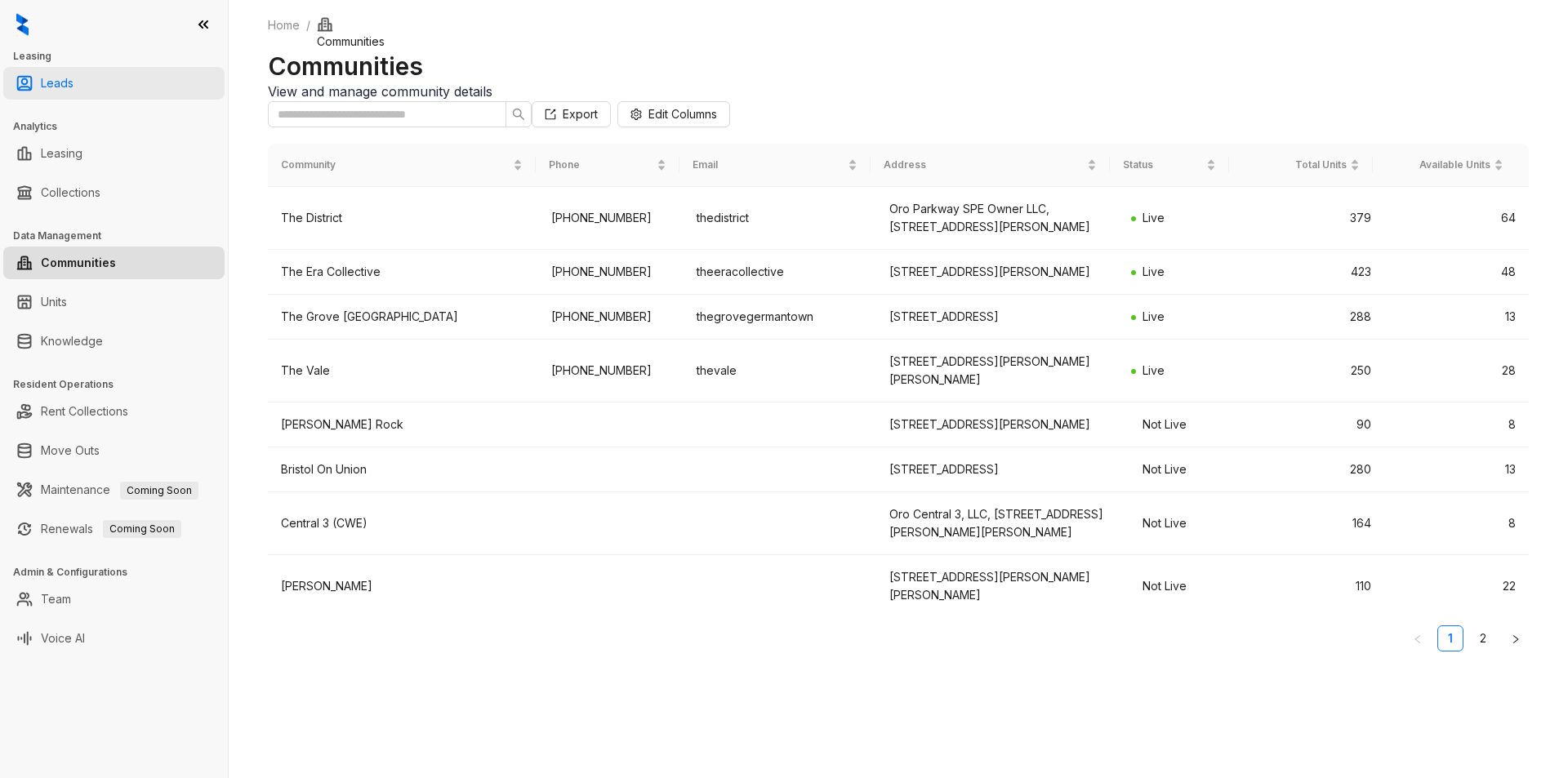
click at [74, 83] on link "Leads" at bounding box center [57, 83] width 33 height 33
